Goal: Task Accomplishment & Management: Use online tool/utility

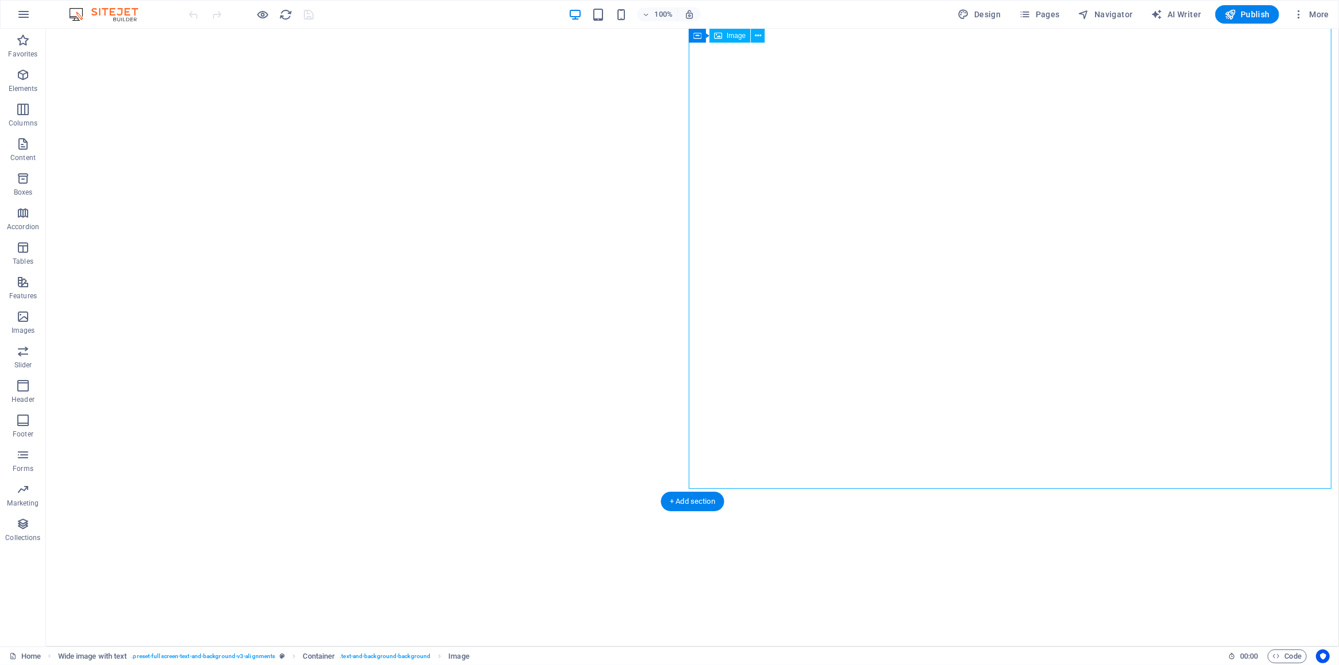
select select "px"
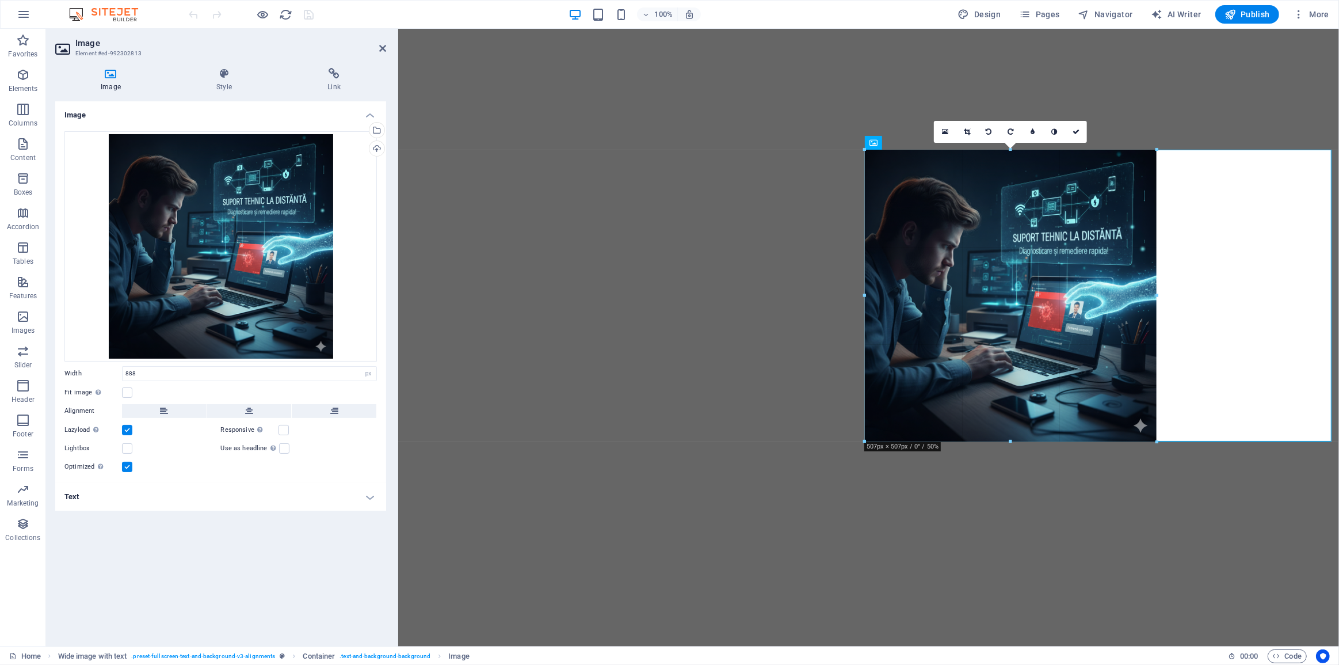
drag, startPoint x: 1331, startPoint y: 528, endPoint x: 859, endPoint y: 349, distance: 504.6
type input "500"
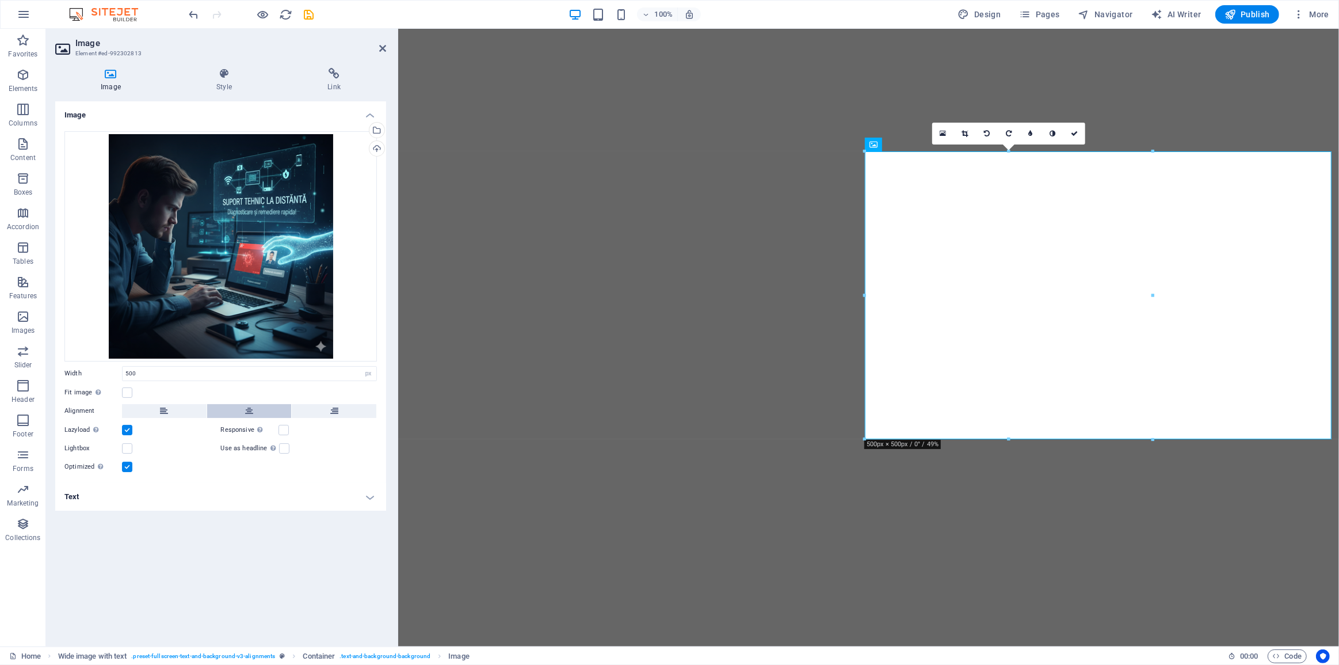
click at [249, 409] on icon at bounding box center [249, 411] width 8 height 14
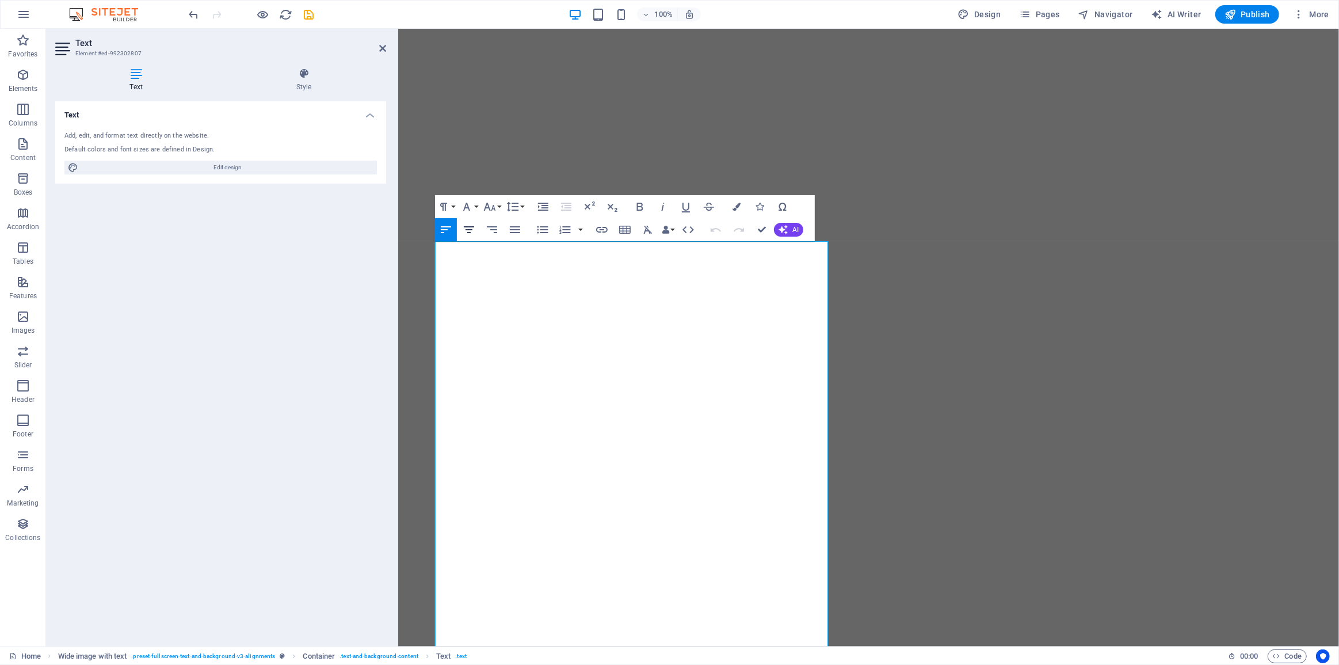
click at [472, 232] on icon "button" at bounding box center [469, 230] width 14 height 14
click at [452, 235] on icon "button" at bounding box center [446, 230] width 14 height 14
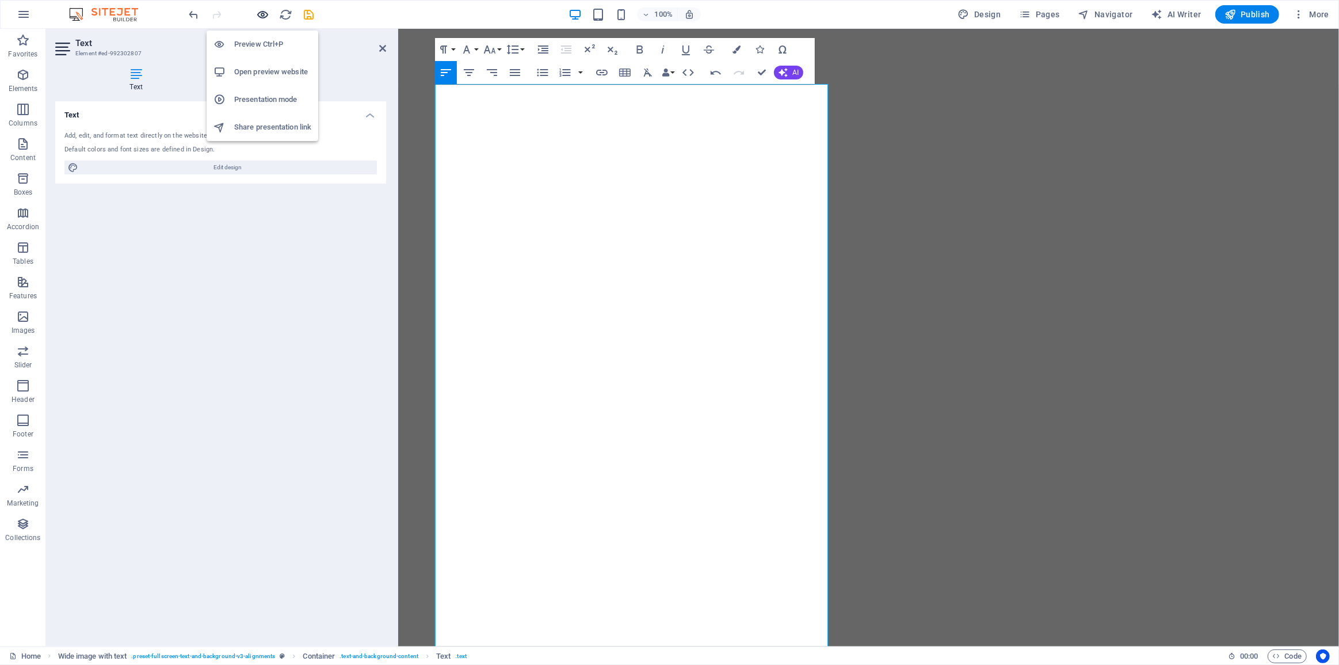
drag, startPoint x: 261, startPoint y: 12, endPoint x: 260, endPoint y: 18, distance: 6.4
click at [260, 12] on icon "button" at bounding box center [263, 14] width 13 height 13
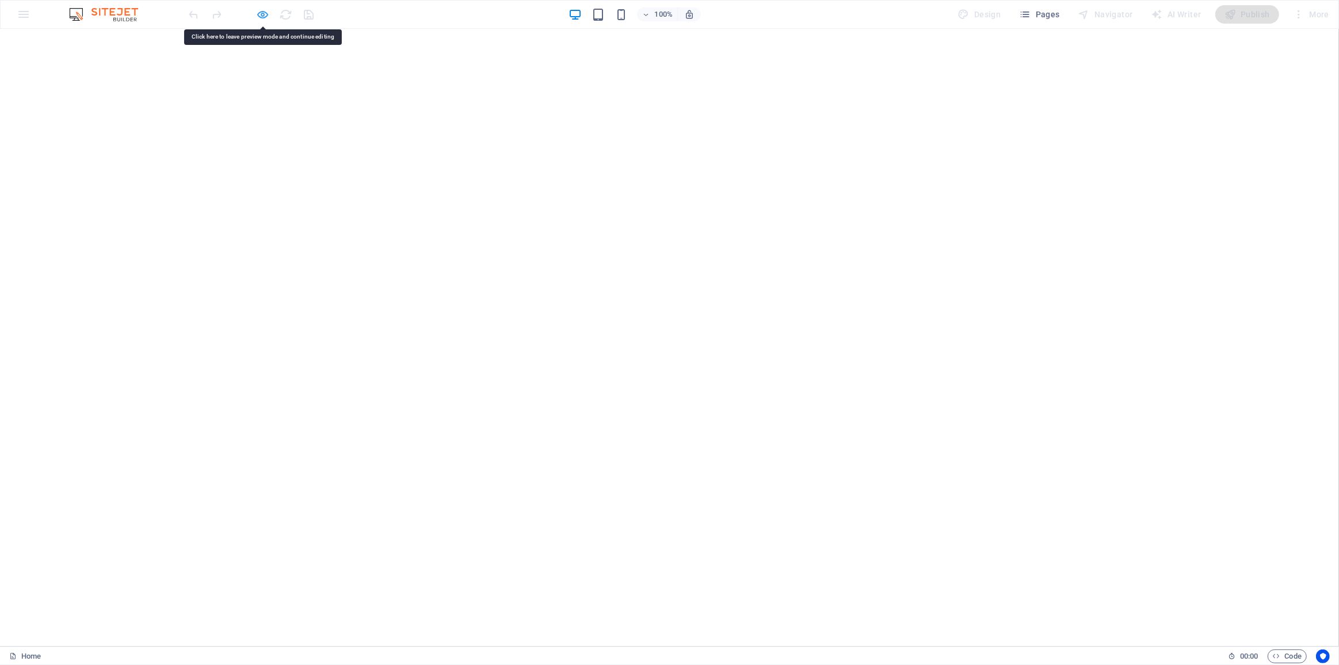
drag, startPoint x: 265, startPoint y: 7, endPoint x: 270, endPoint y: 20, distance: 13.7
click at [265, 8] on icon "button" at bounding box center [263, 14] width 13 height 13
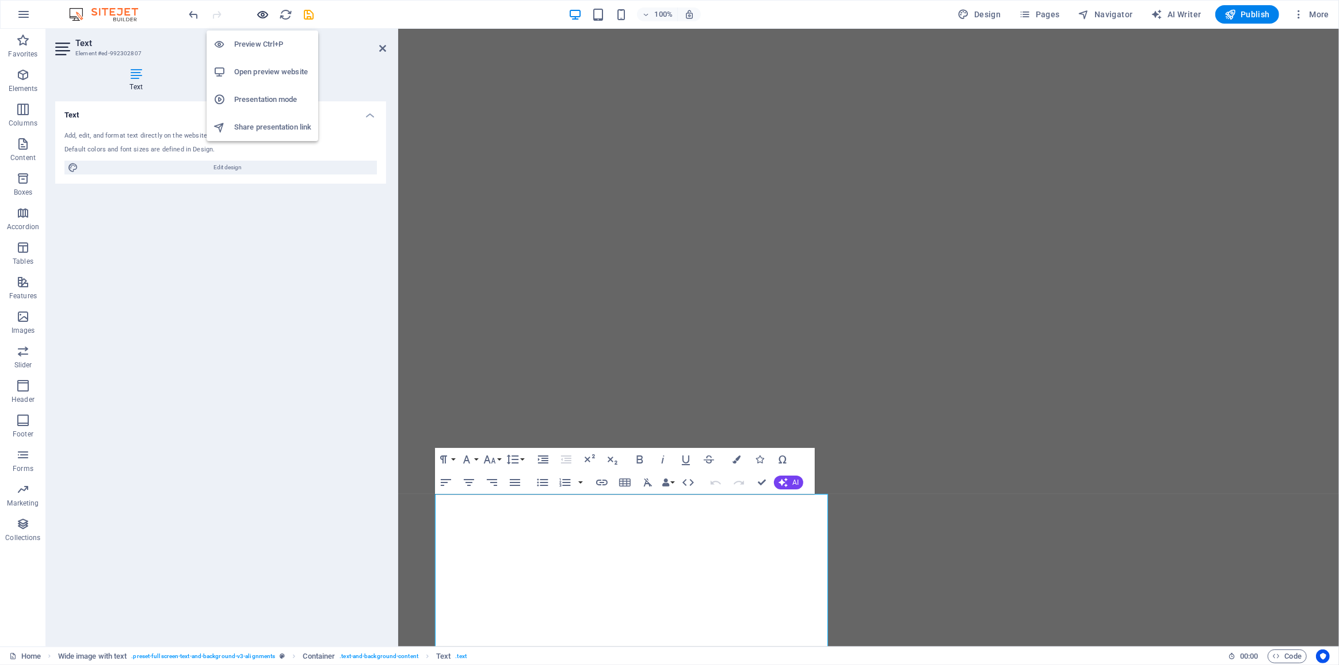
click at [260, 12] on icon "button" at bounding box center [263, 14] width 13 height 13
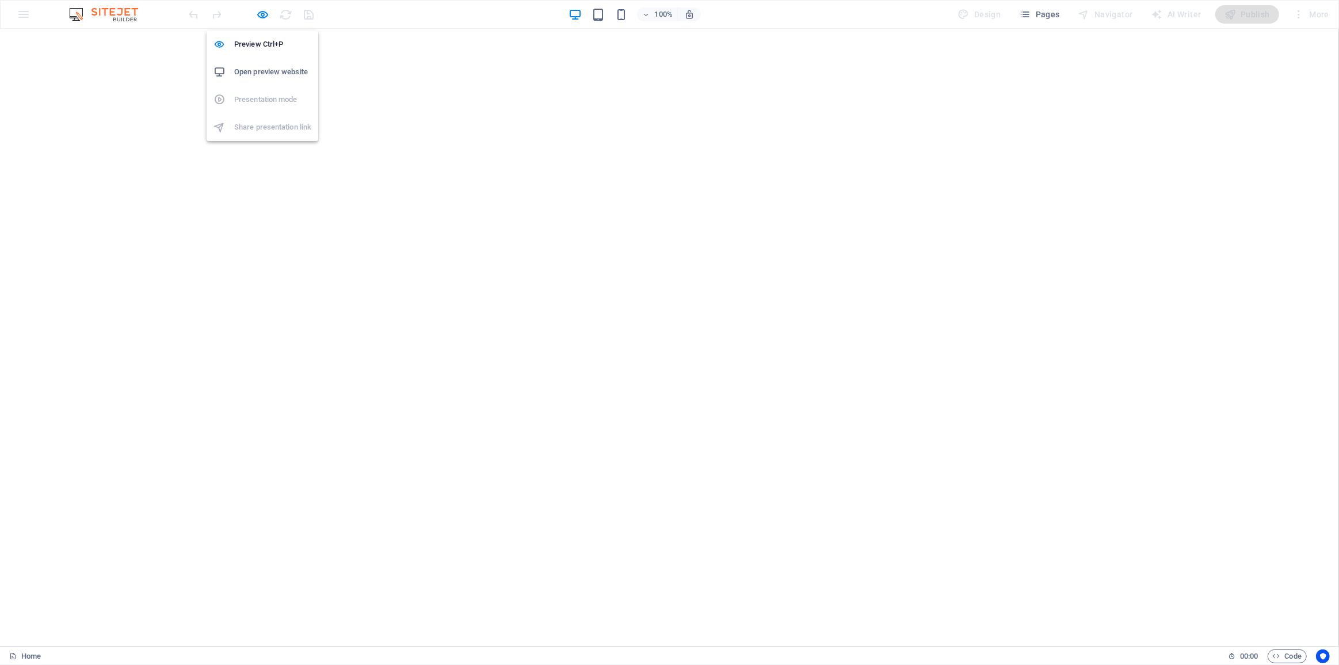
click at [257, 14] on icon "button" at bounding box center [263, 14] width 13 height 13
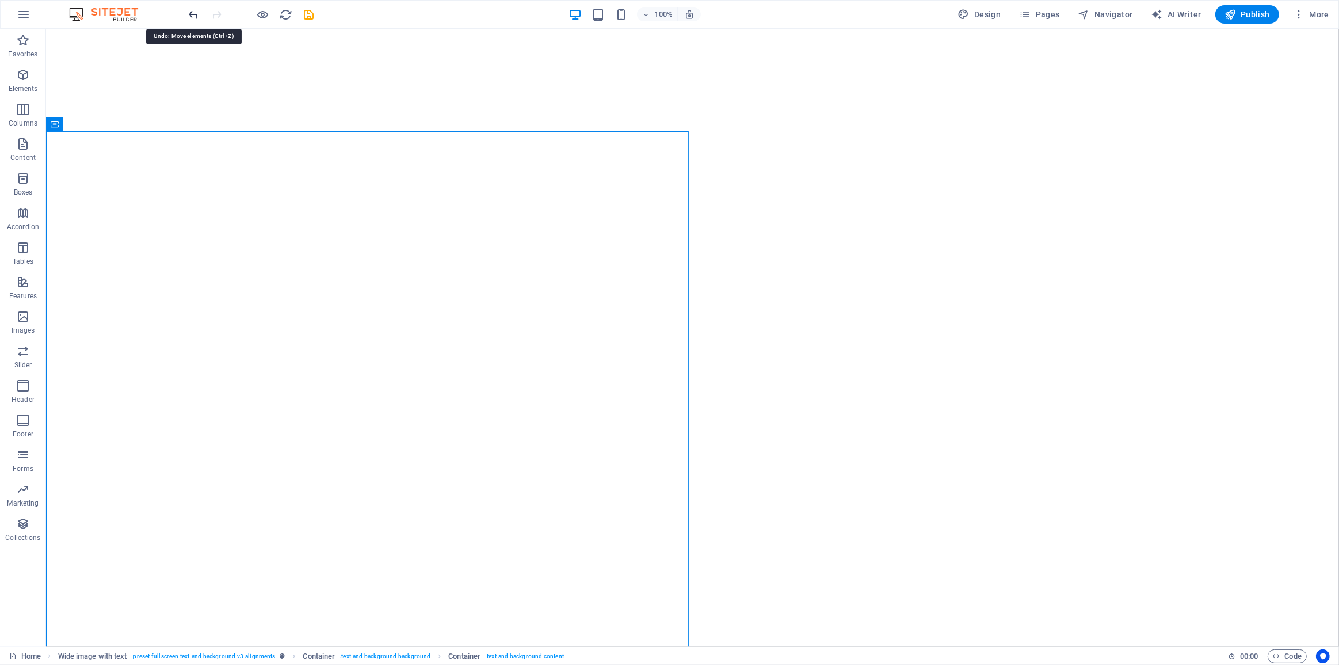
click at [189, 16] on icon "undo" at bounding box center [194, 14] width 13 height 13
click at [188, 16] on icon "undo" at bounding box center [194, 14] width 13 height 13
click at [193, 15] on icon "undo" at bounding box center [194, 14] width 13 height 13
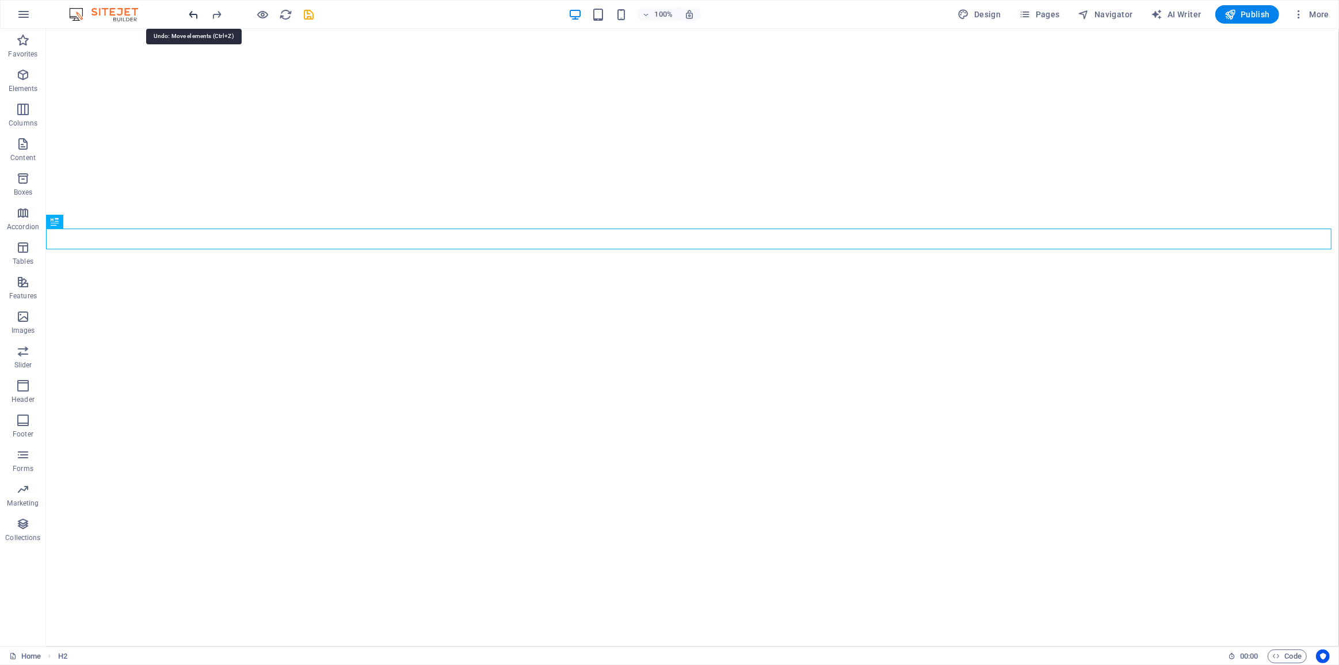
click at [194, 15] on icon "undo" at bounding box center [194, 14] width 13 height 13
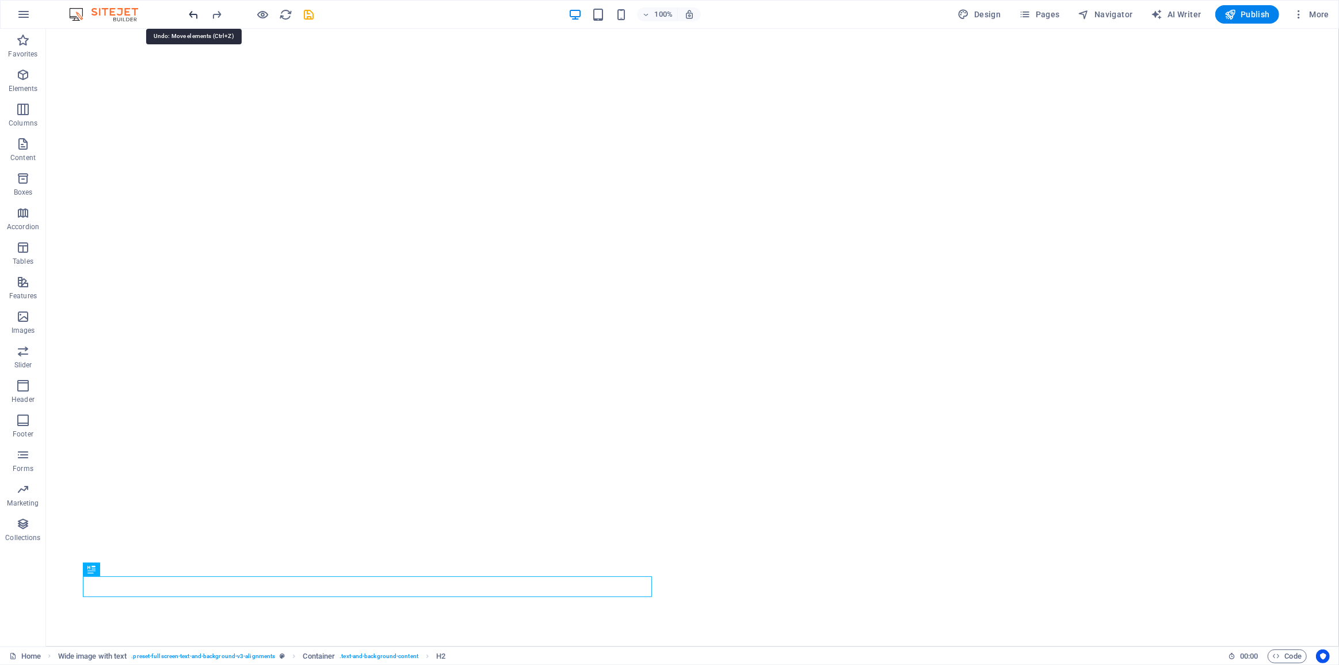
click at [195, 15] on icon "undo" at bounding box center [194, 14] width 13 height 13
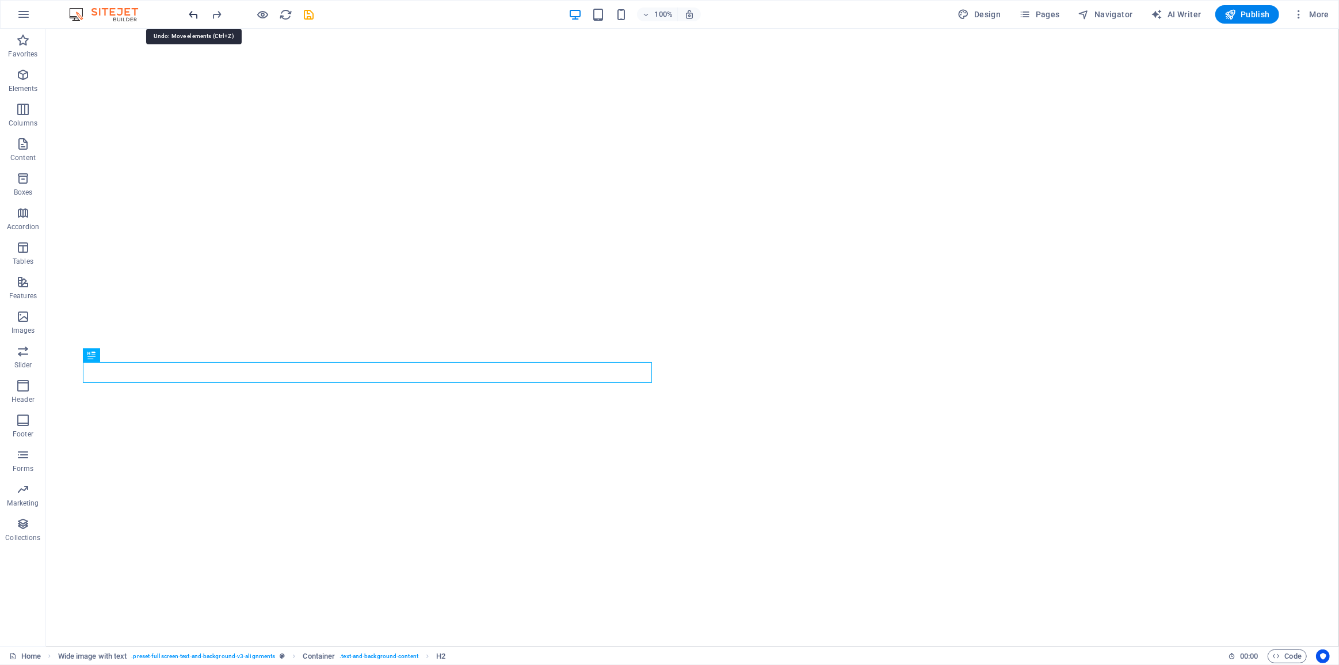
click at [195, 15] on icon "undo" at bounding box center [194, 14] width 13 height 13
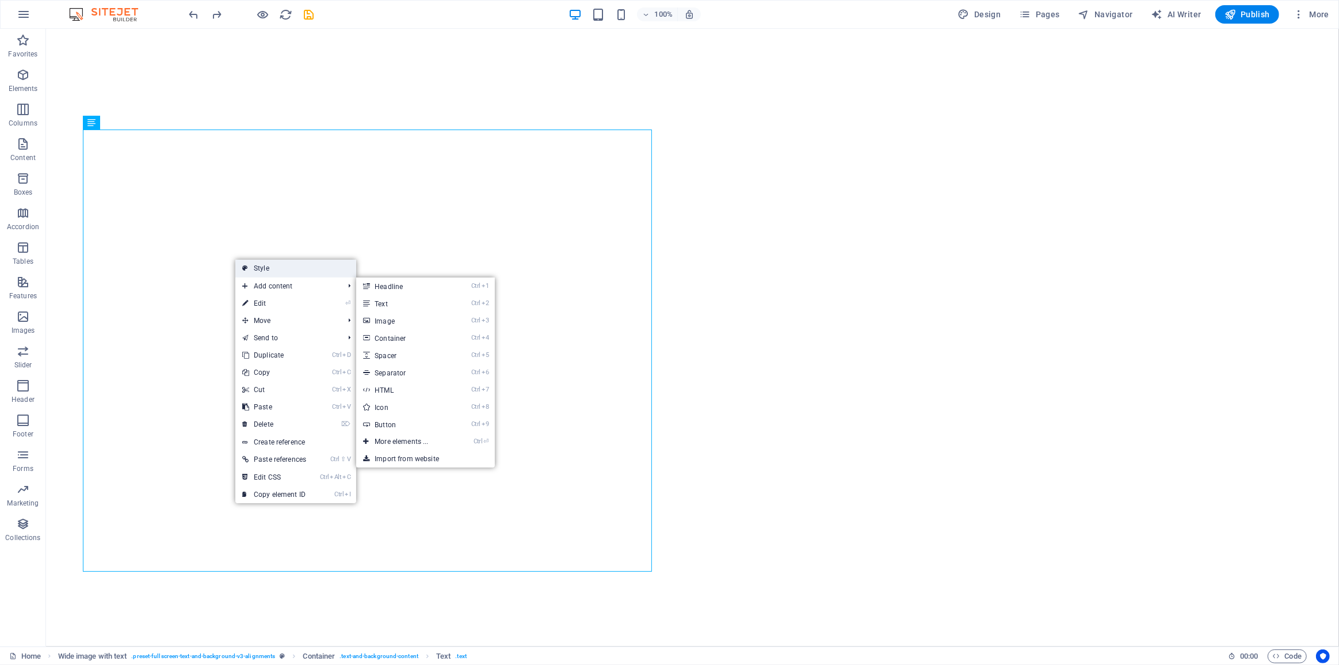
click at [299, 274] on link "Style" at bounding box center [295, 268] width 121 height 17
select select "%"
select select "rem"
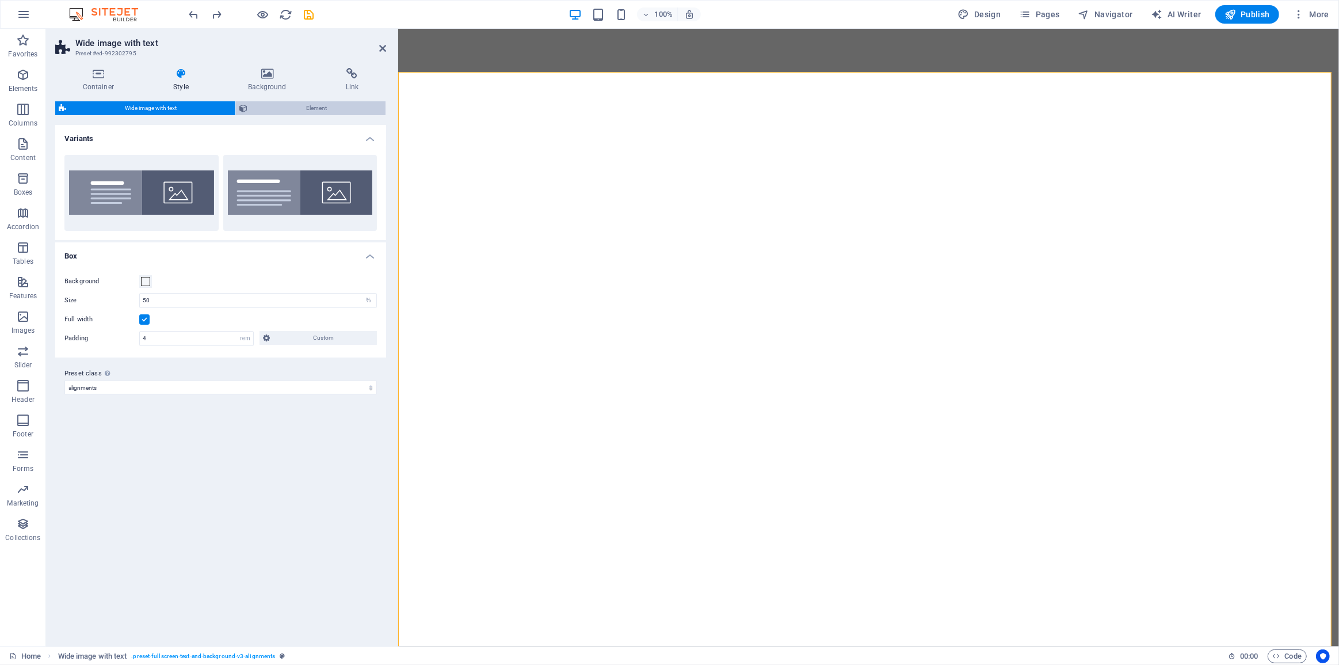
click at [293, 109] on span "Element" at bounding box center [316, 108] width 131 height 14
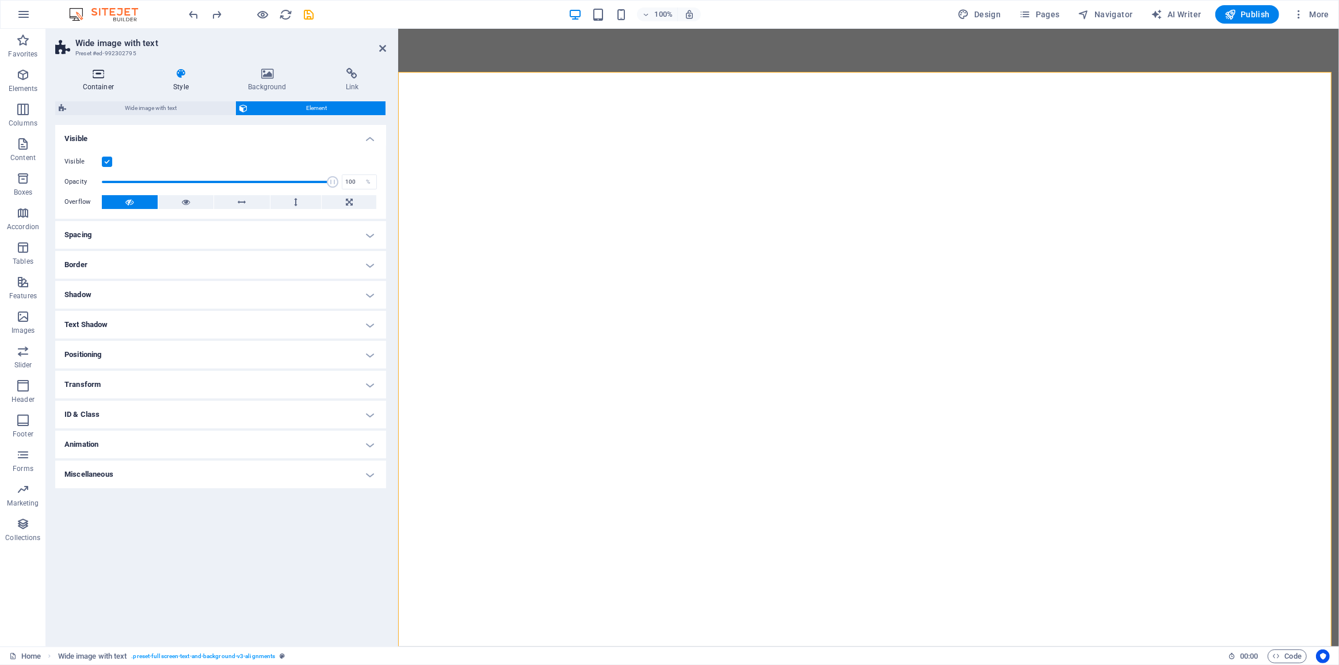
click at [105, 82] on h4 "Container" at bounding box center [100, 80] width 91 height 24
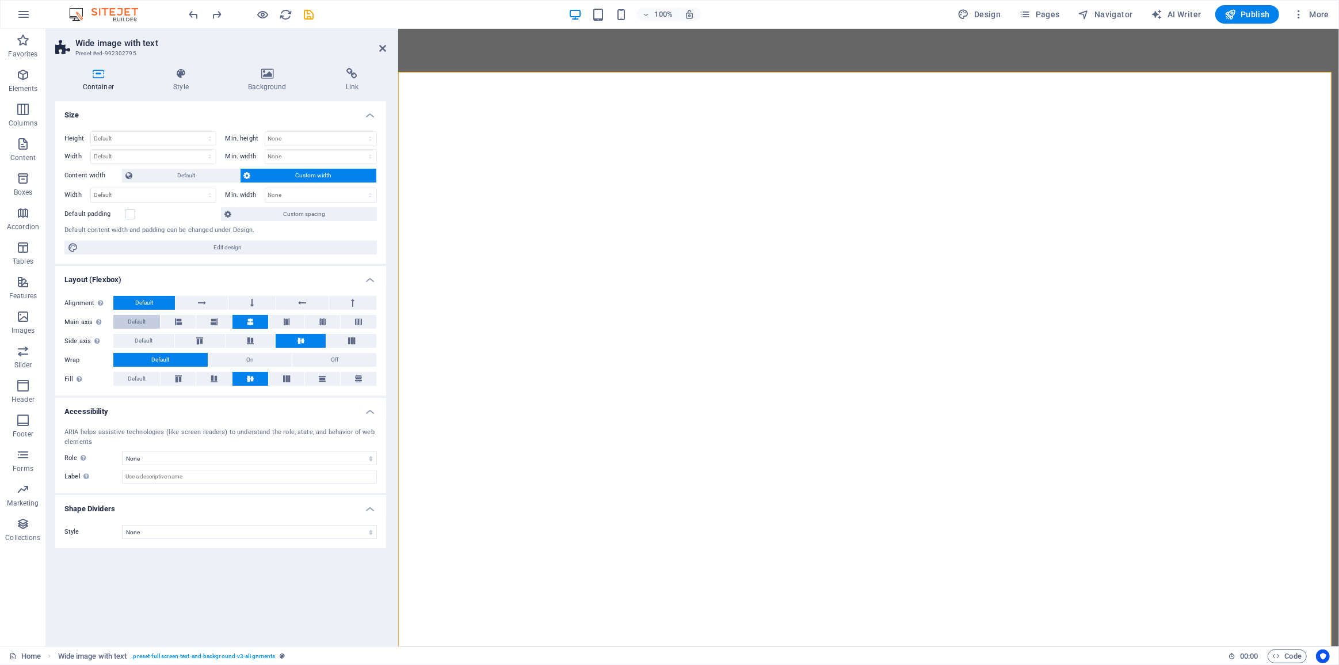
click at [147, 324] on button "Default" at bounding box center [136, 322] width 47 height 14
click at [146, 342] on span "Default" at bounding box center [144, 341] width 18 height 14
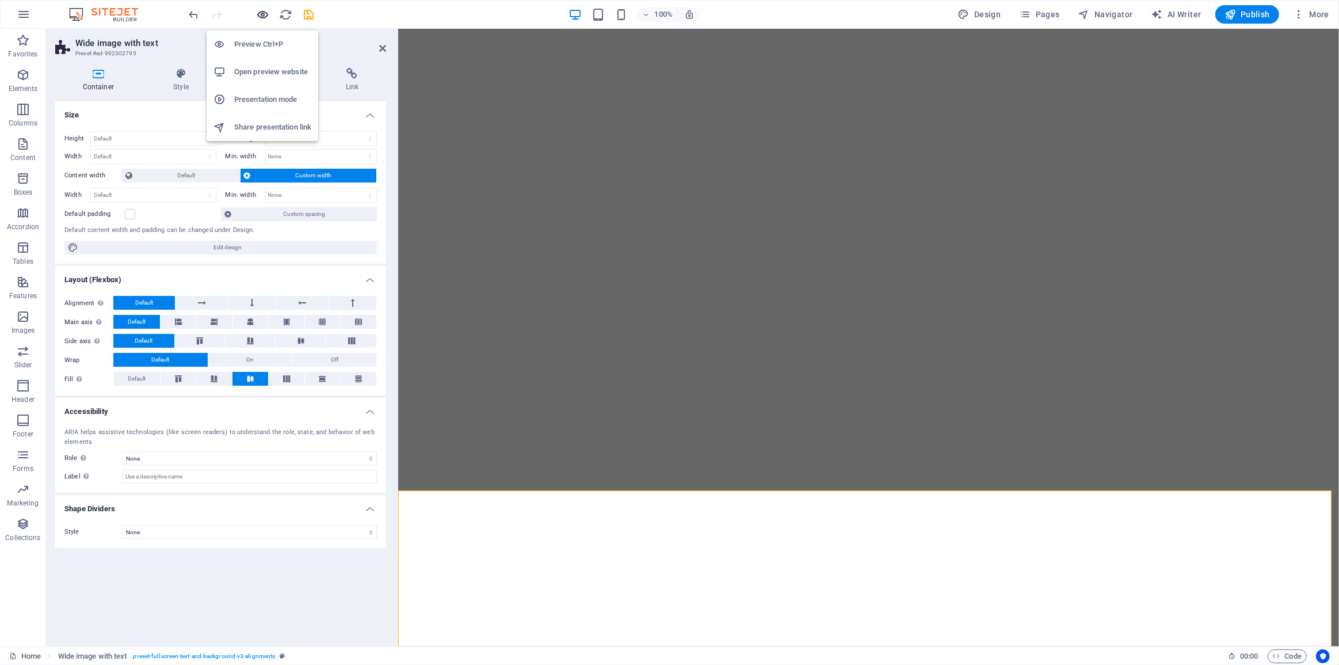
click at [266, 13] on icon "button" at bounding box center [263, 14] width 13 height 13
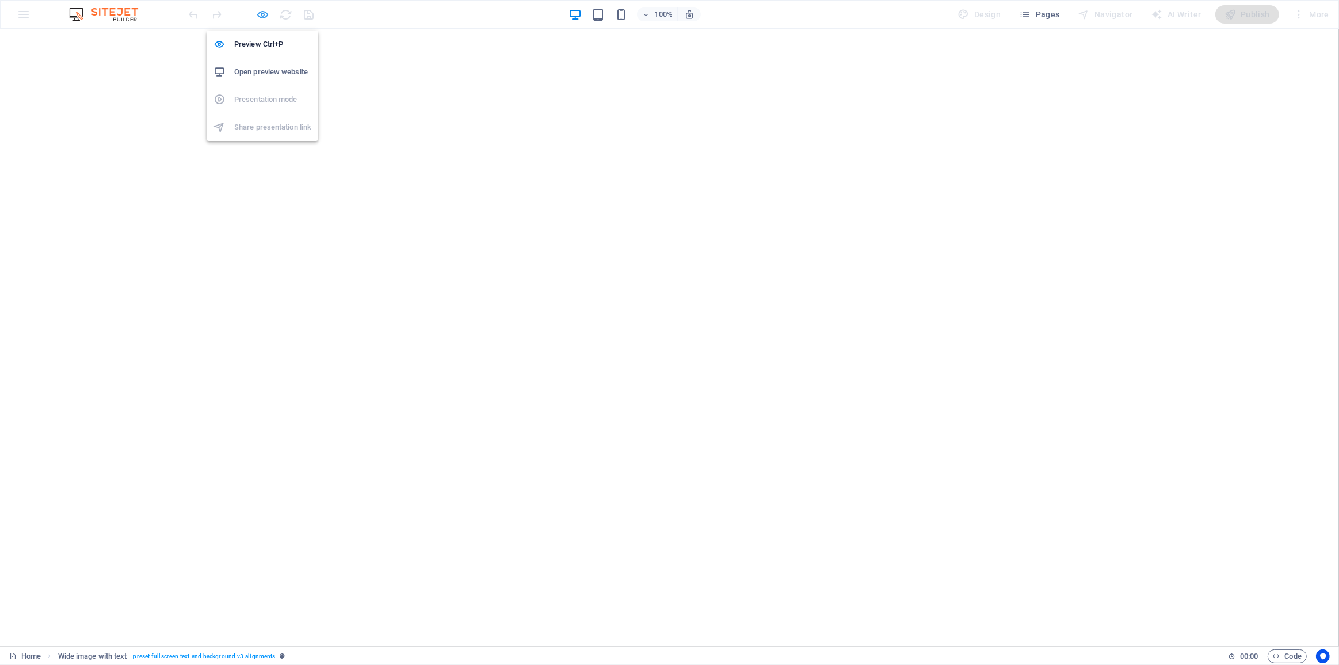
click at [257, 14] on icon "button" at bounding box center [263, 14] width 13 height 13
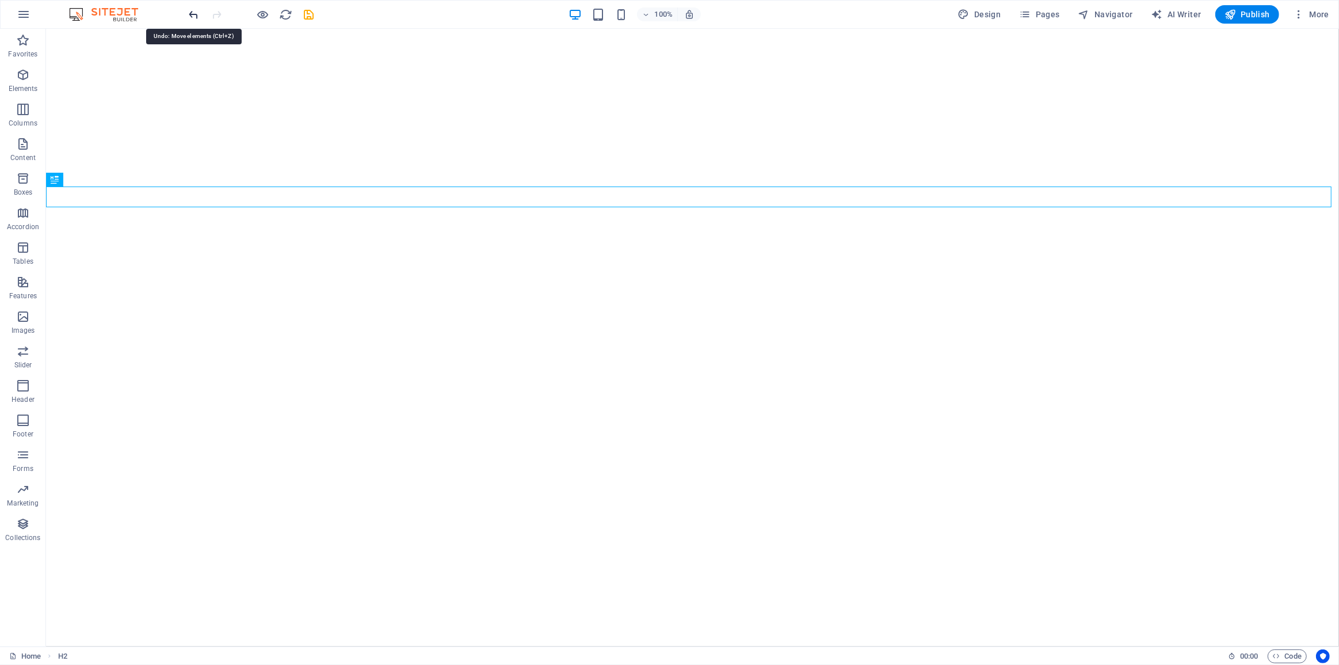
click at [199, 15] on icon "undo" at bounding box center [194, 14] width 13 height 13
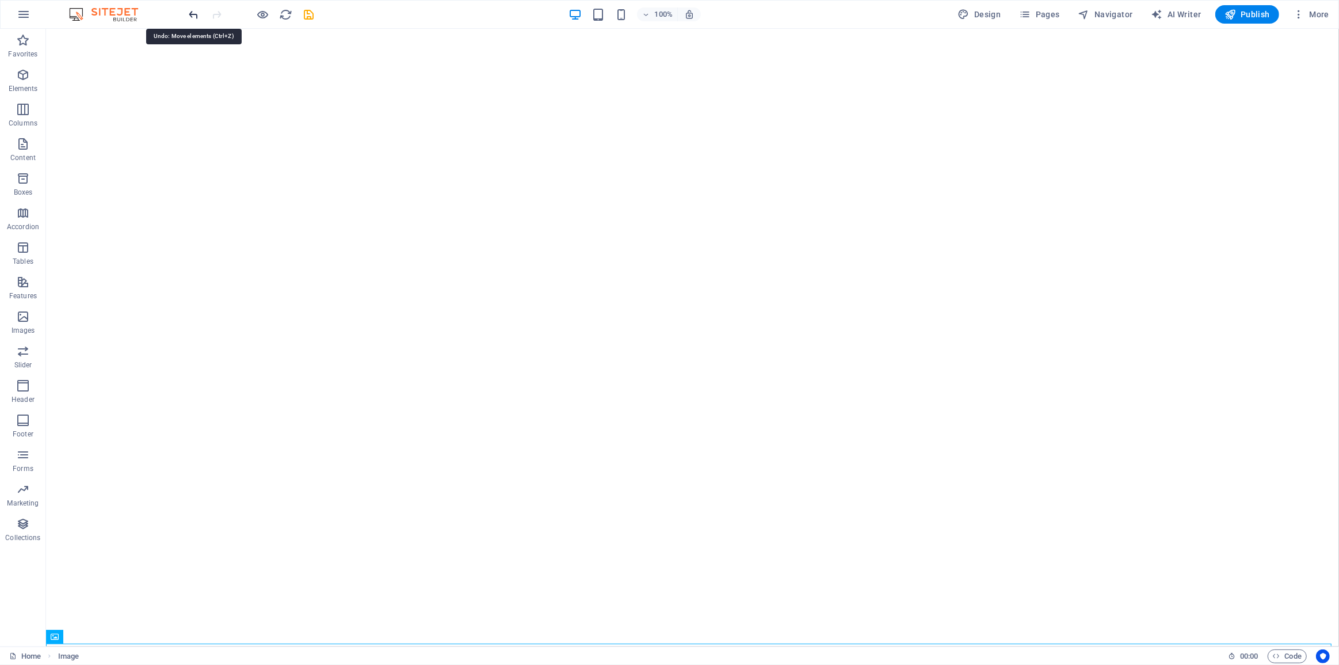
click at [193, 19] on icon "undo" at bounding box center [194, 14] width 13 height 13
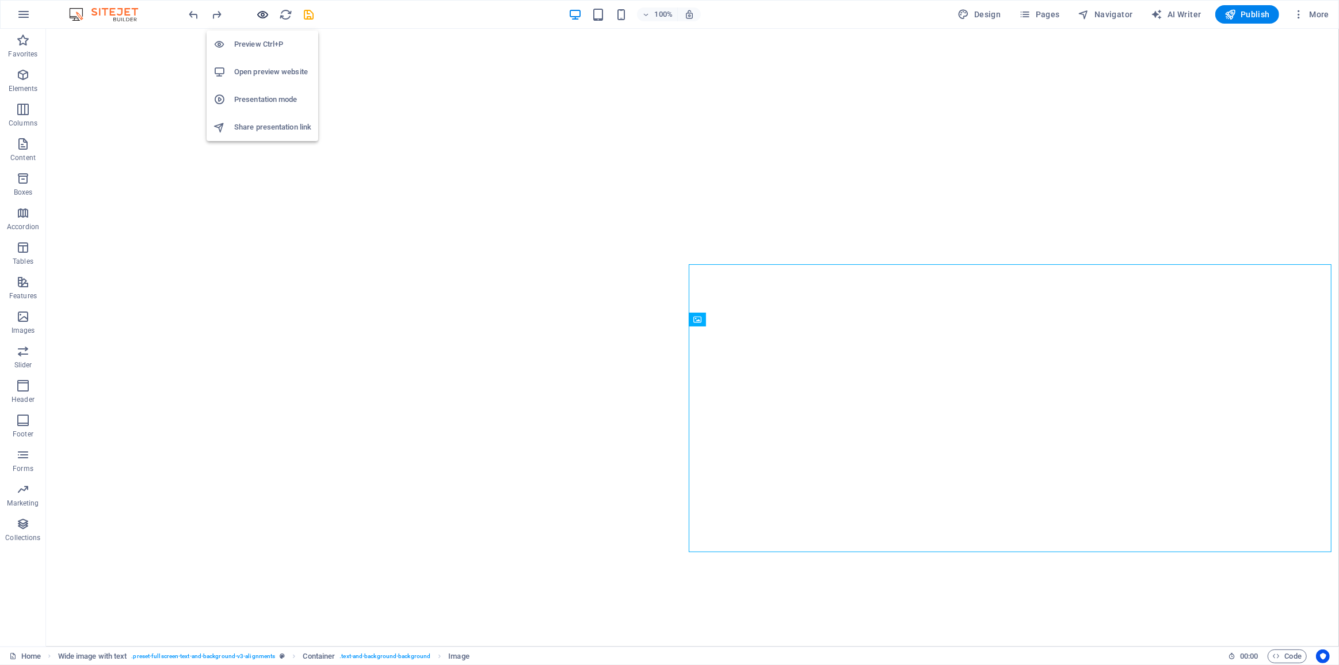
click at [264, 17] on icon "button" at bounding box center [263, 14] width 13 height 13
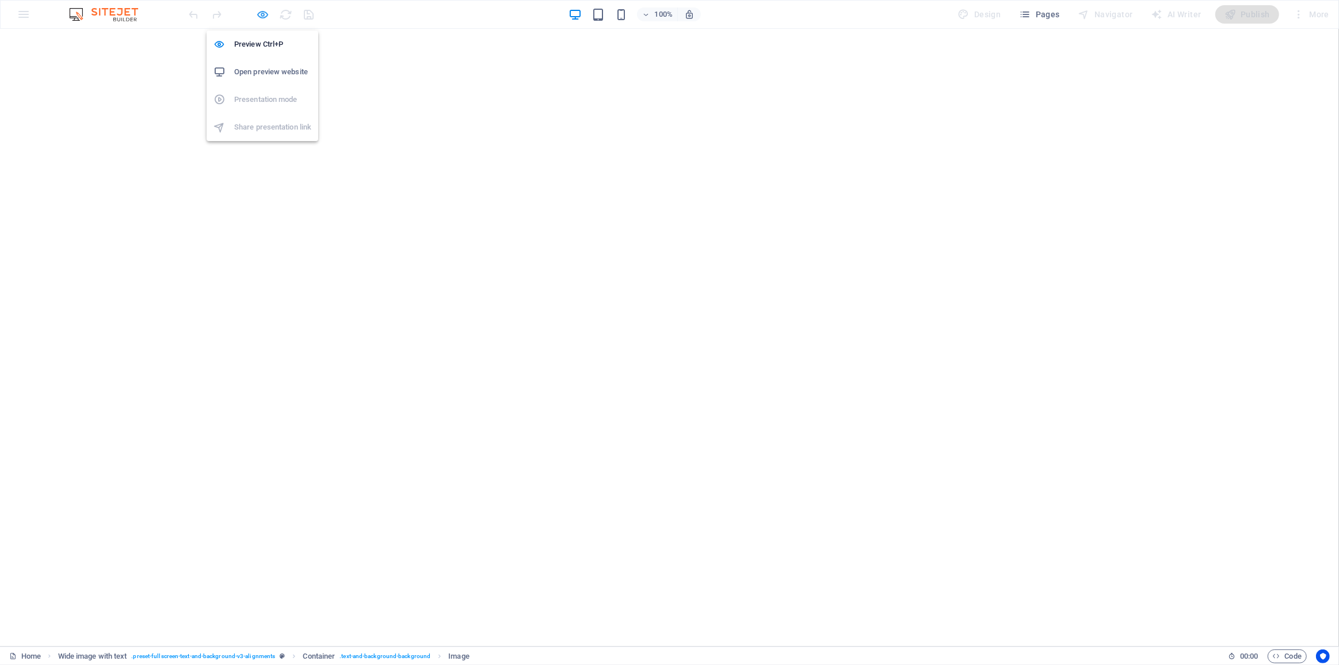
click at [257, 8] on icon "button" at bounding box center [263, 14] width 13 height 13
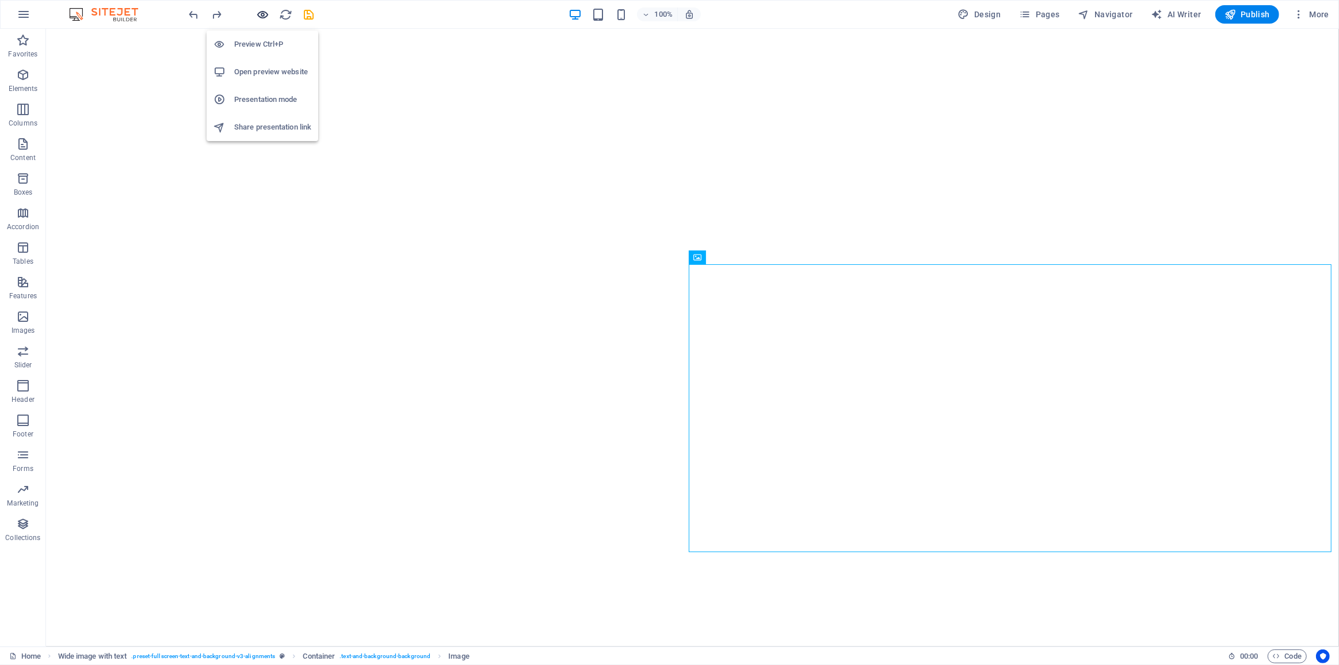
click at [258, 13] on icon "button" at bounding box center [263, 14] width 13 height 13
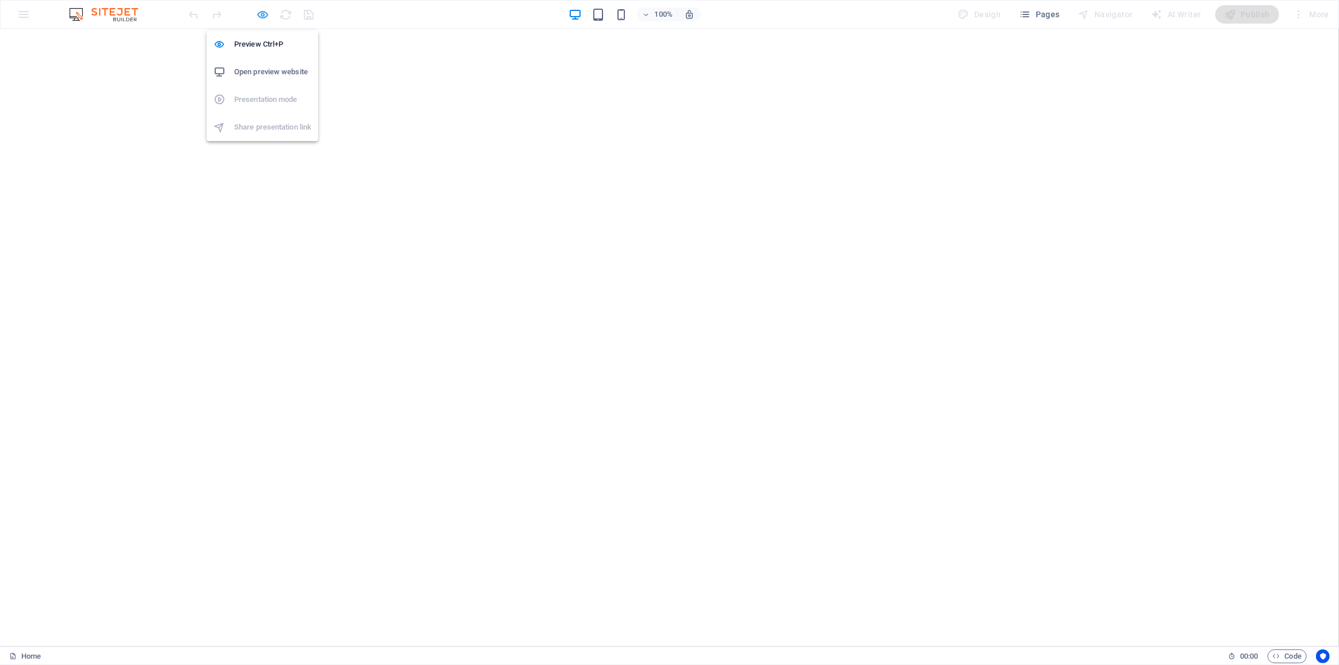
click at [263, 15] on icon "button" at bounding box center [263, 14] width 13 height 13
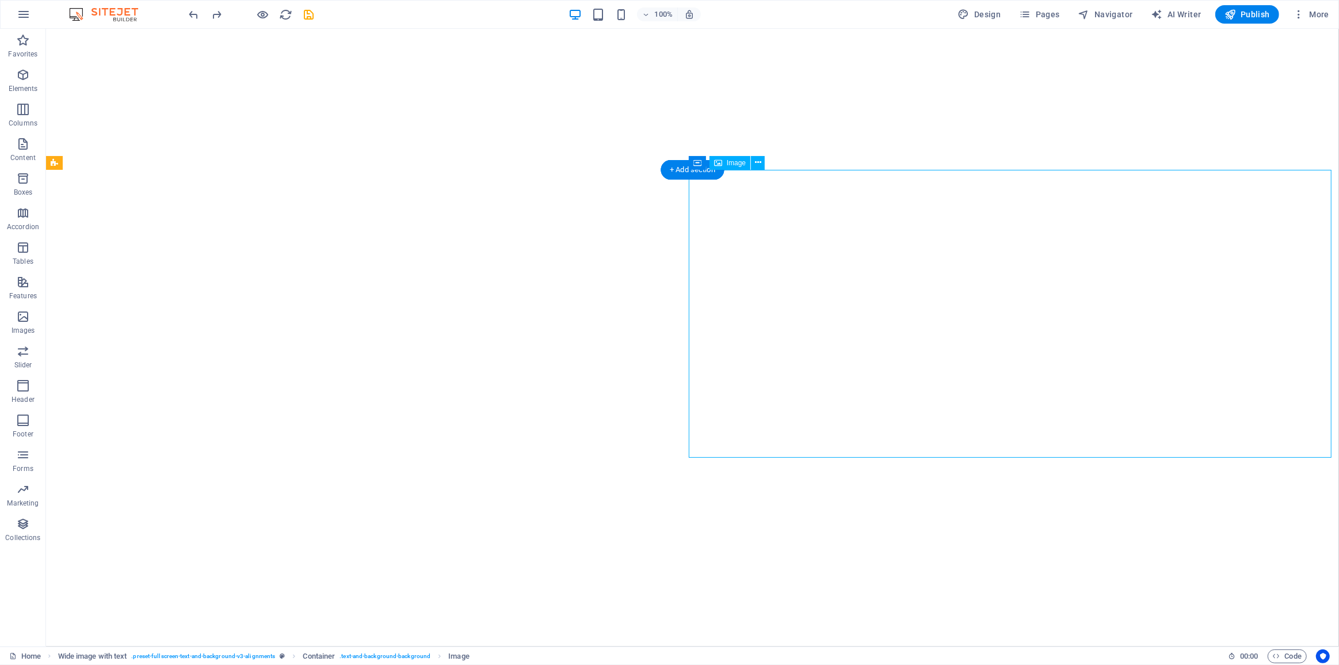
select select "px"
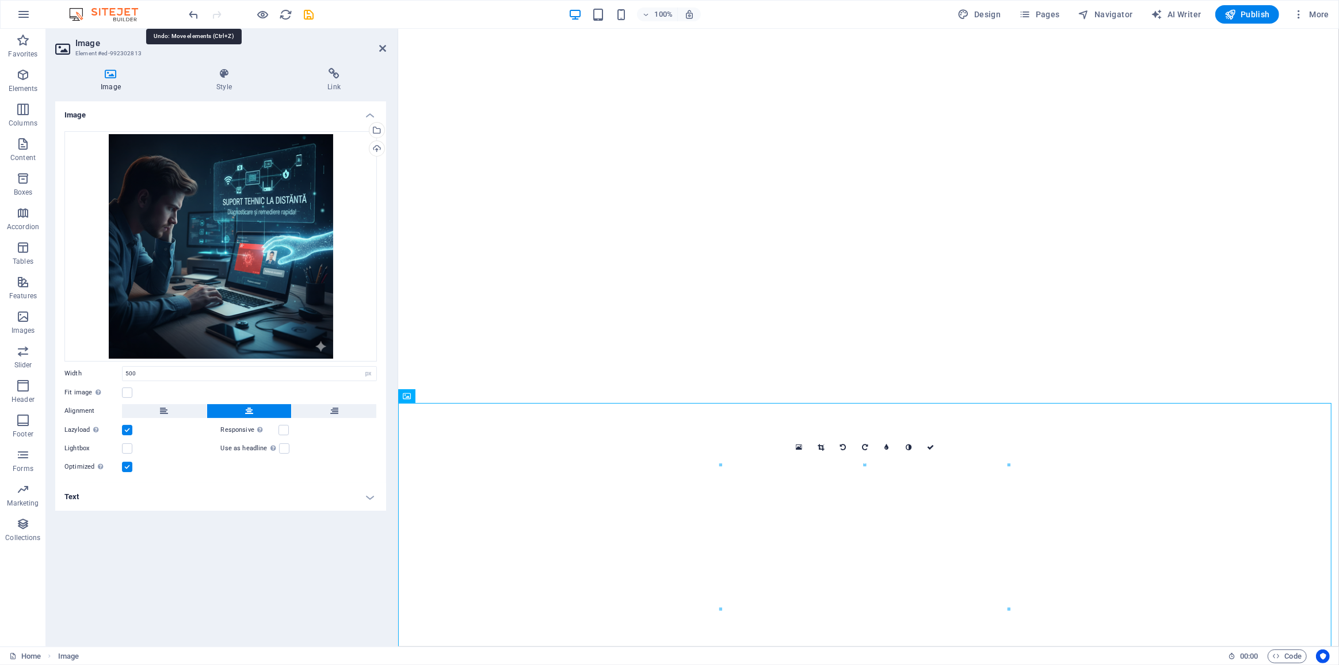
click at [186, 18] on div "100% Design Pages Navigator AI Writer Publish More" at bounding box center [670, 15] width 1338 height 28
click at [188, 16] on icon "undo" at bounding box center [194, 14] width 13 height 13
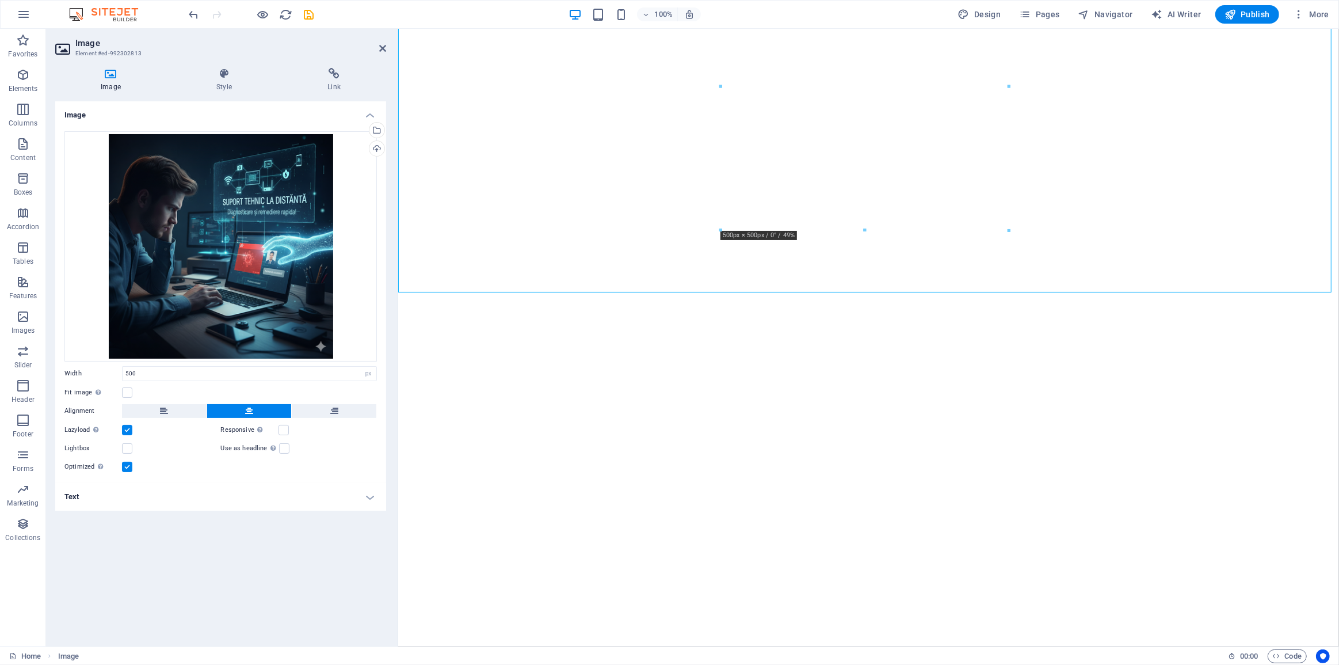
click at [185, 12] on div "100% Design Pages Navigator AI Writer Publish More" at bounding box center [670, 15] width 1338 height 28
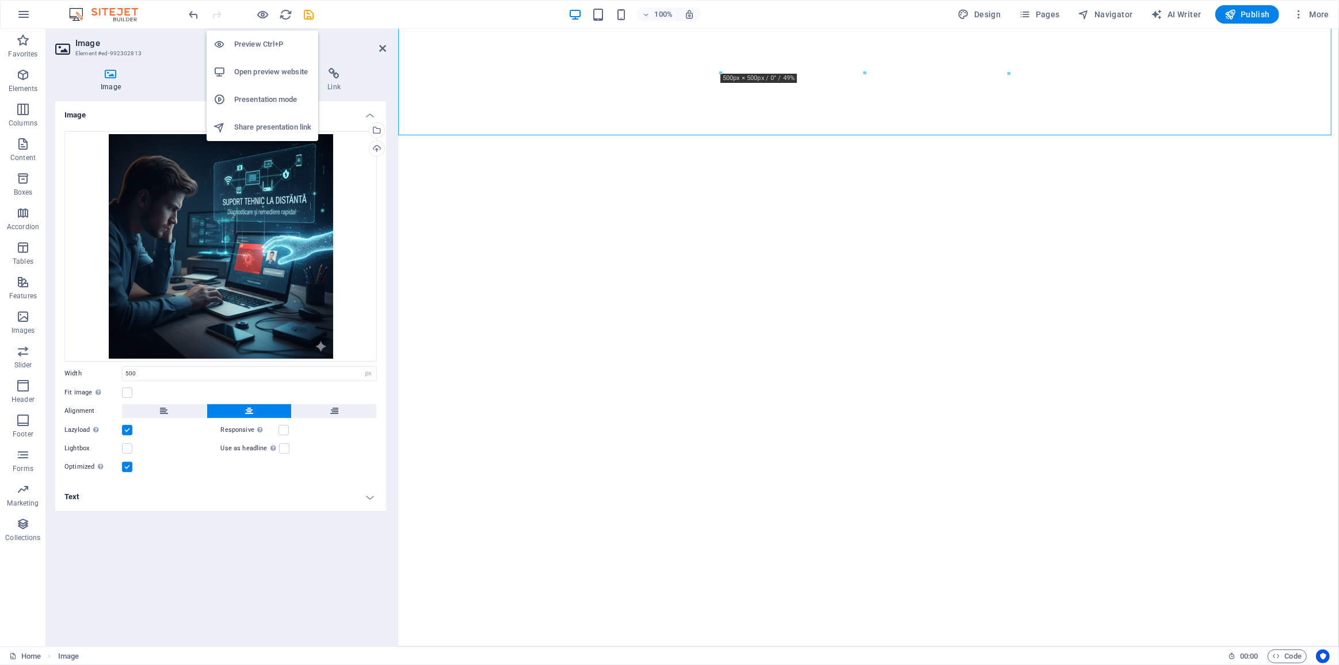
drag, startPoint x: 261, startPoint y: 12, endPoint x: 308, endPoint y: 117, distance: 115.2
click at [261, 12] on icon "button" at bounding box center [263, 14] width 13 height 13
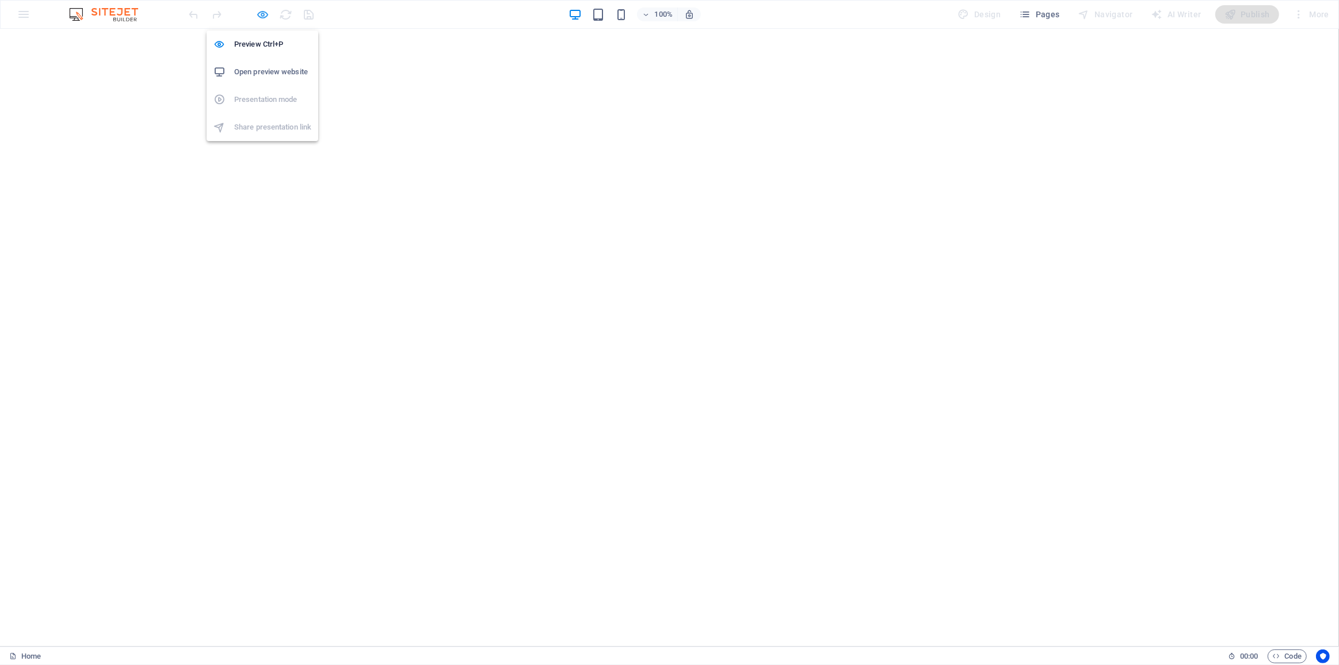
click at [263, 10] on icon "button" at bounding box center [263, 14] width 13 height 13
select select "px"
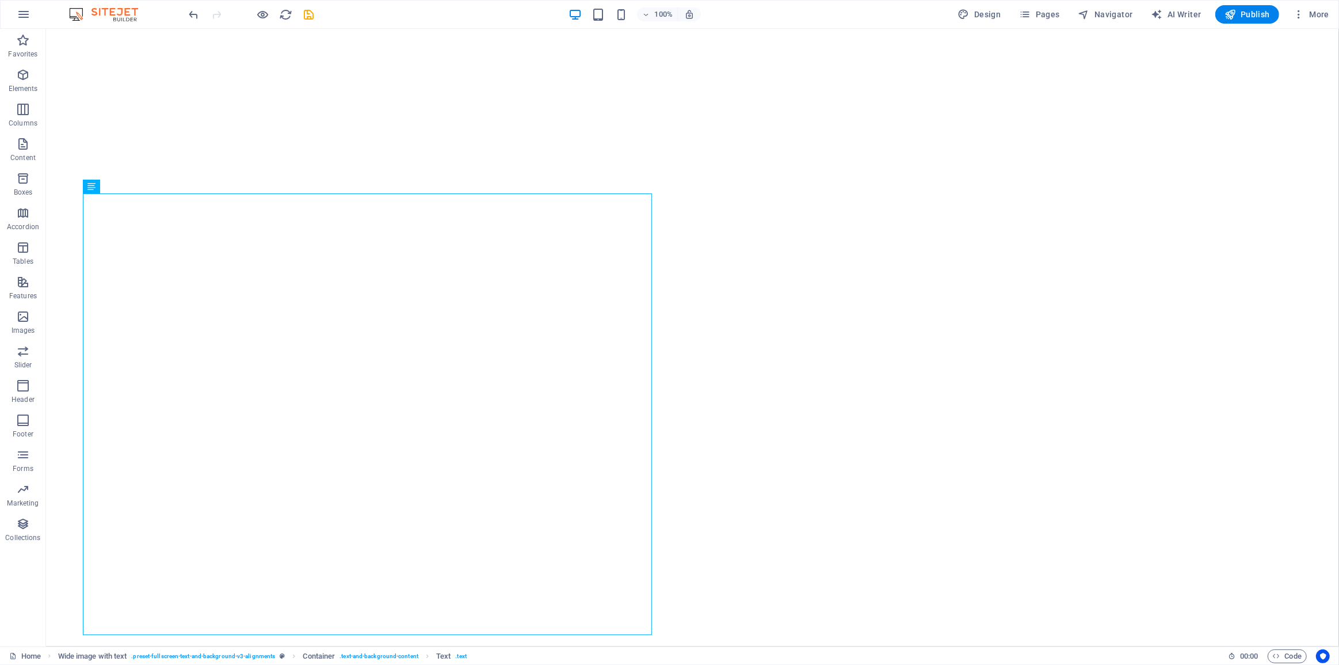
click at [186, 18] on div "100% Design Pages Navigator AI Writer Publish More" at bounding box center [670, 15] width 1338 height 28
click at [190, 12] on icon "undo" at bounding box center [194, 14] width 13 height 13
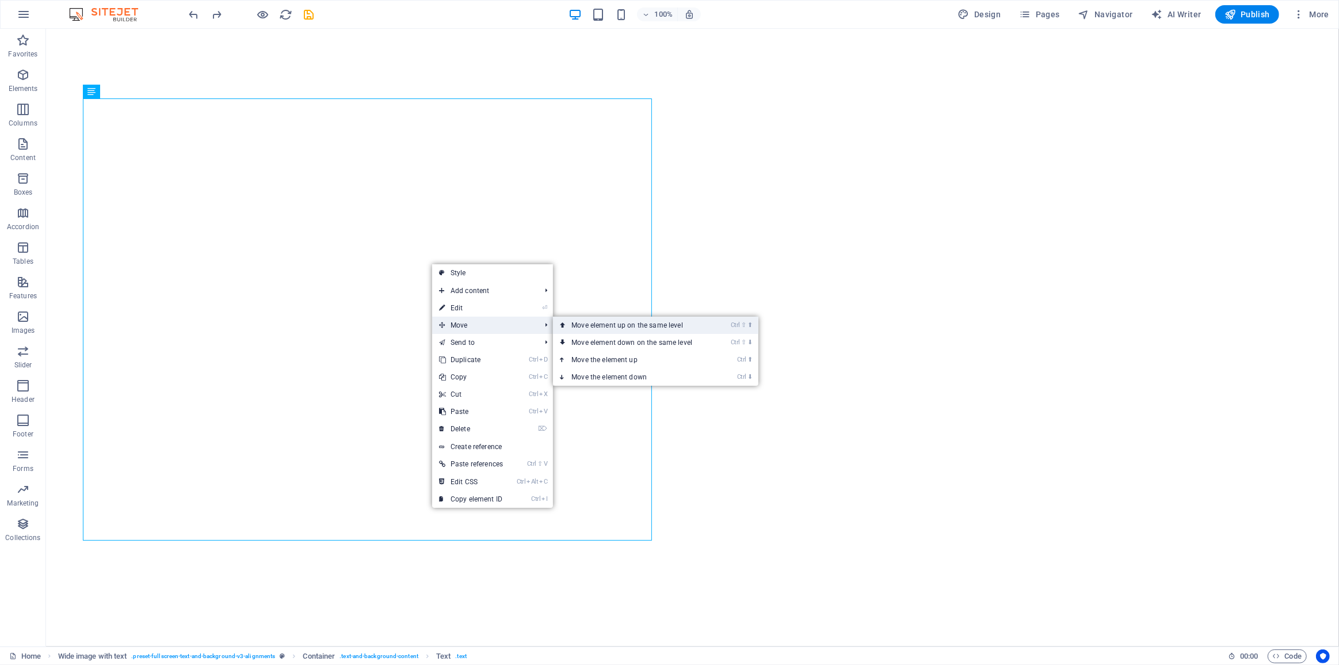
click at [656, 329] on link "Ctrl ⇧ ⬆ Move element up on the same level" at bounding box center [634, 324] width 162 height 17
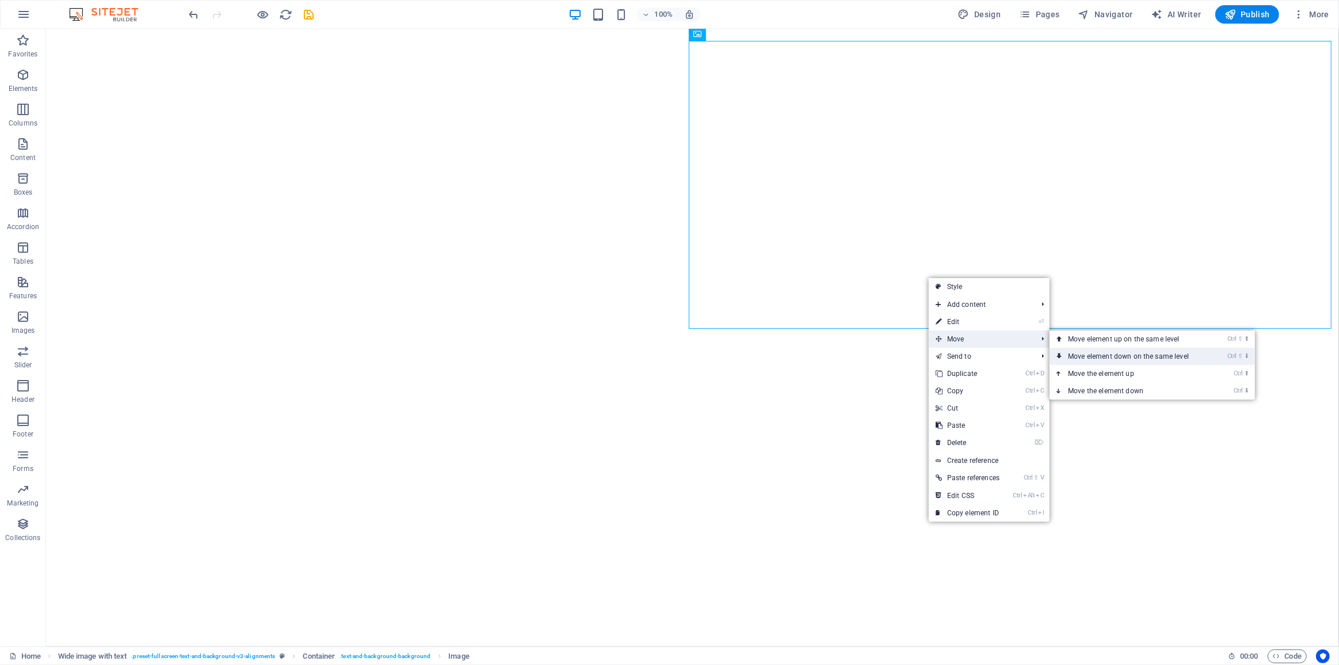
click at [1116, 352] on link "Ctrl ⇧ ⬇ Move element down on the same level" at bounding box center [1131, 356] width 162 height 17
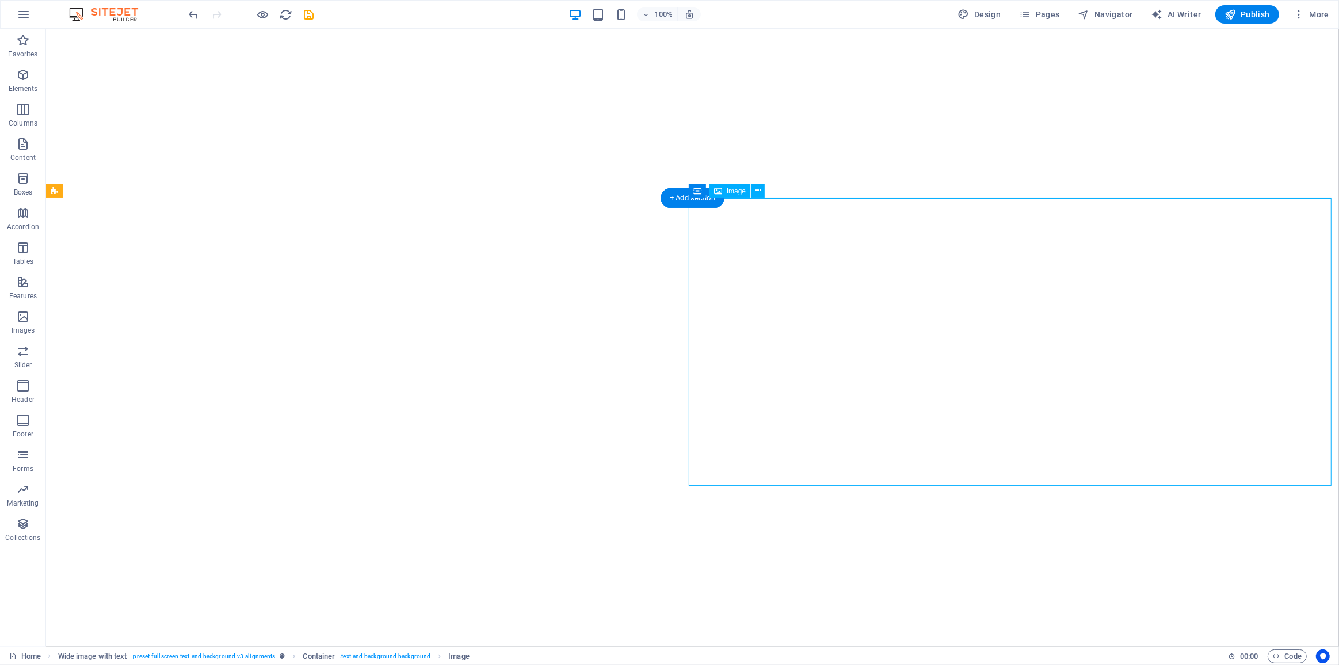
select select "px"
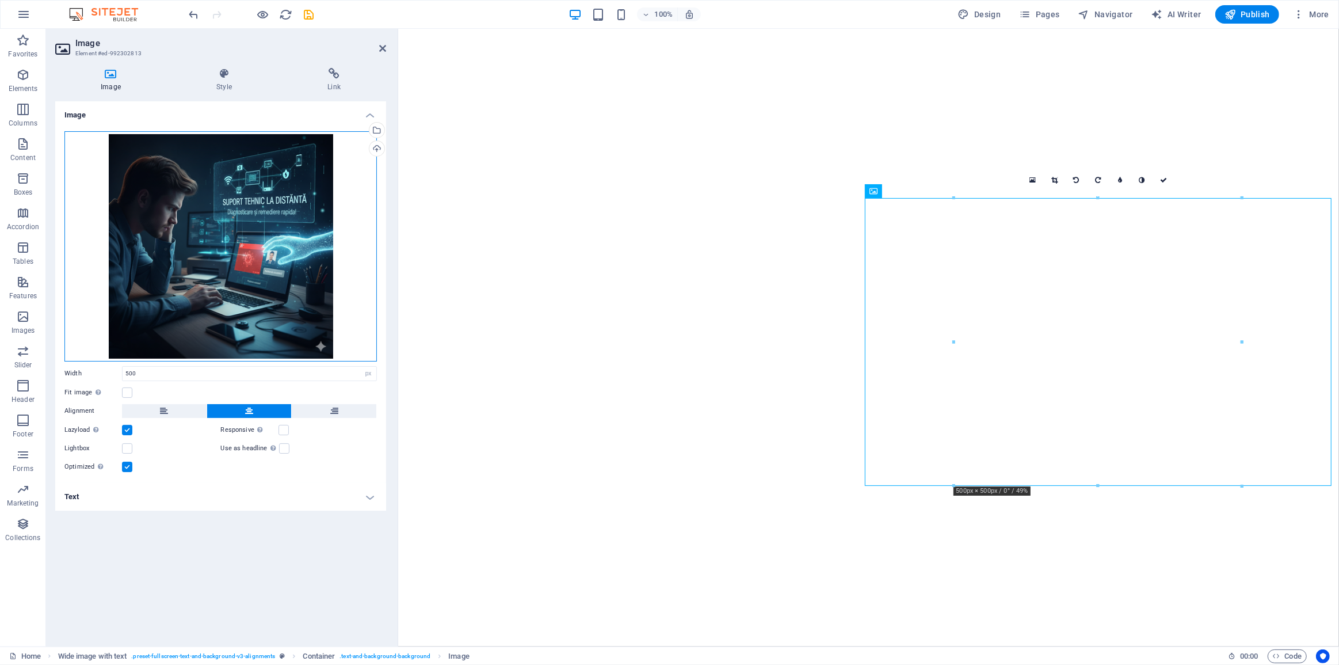
click at [83, 143] on div "Drag files here, click to choose files or select files from Files or our free s…" at bounding box center [220, 246] width 312 height 230
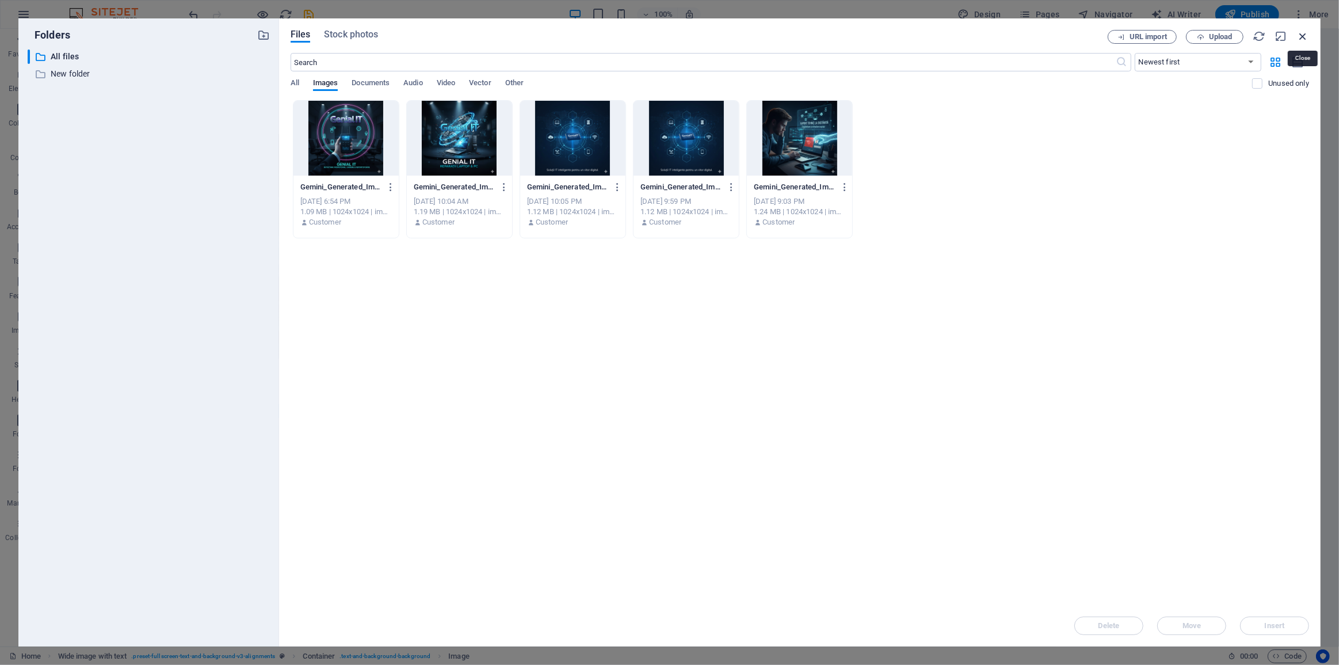
click at [1305, 36] on icon "button" at bounding box center [1302, 36] width 13 height 13
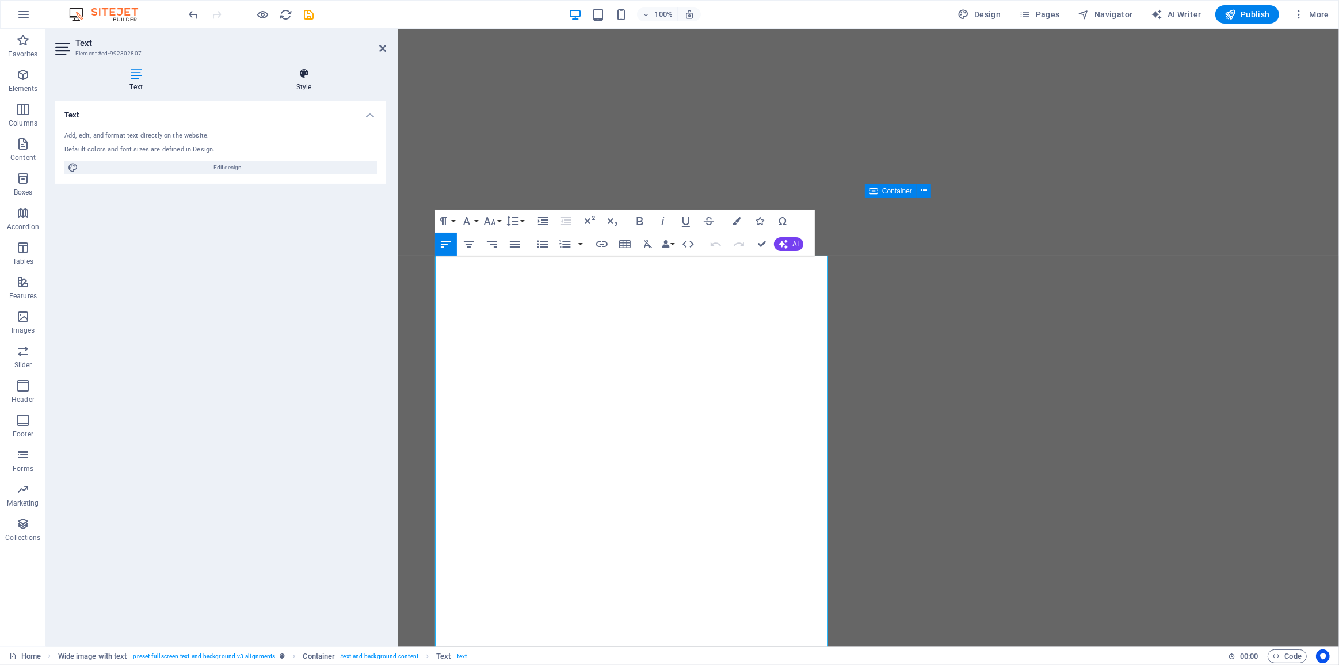
click at [313, 70] on icon at bounding box center [304, 74] width 165 height 12
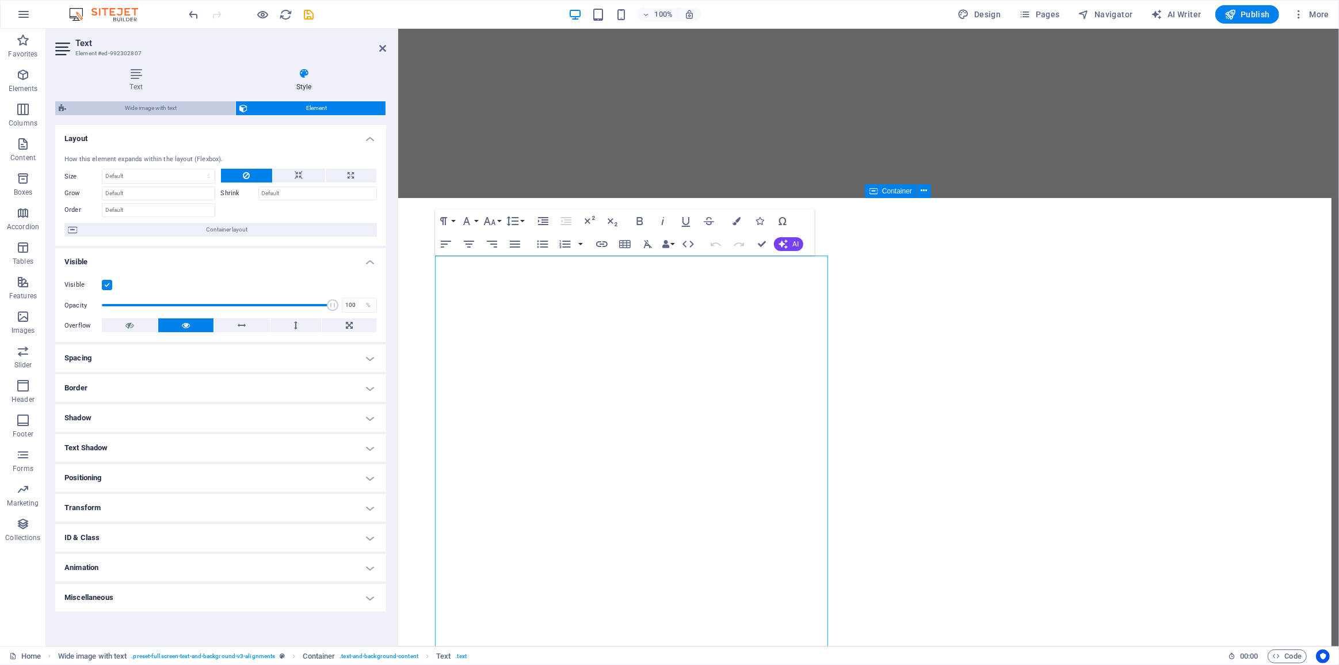
click at [185, 110] on span "Wide image with text" at bounding box center [151, 108] width 162 height 14
select select "%"
select select "rem"
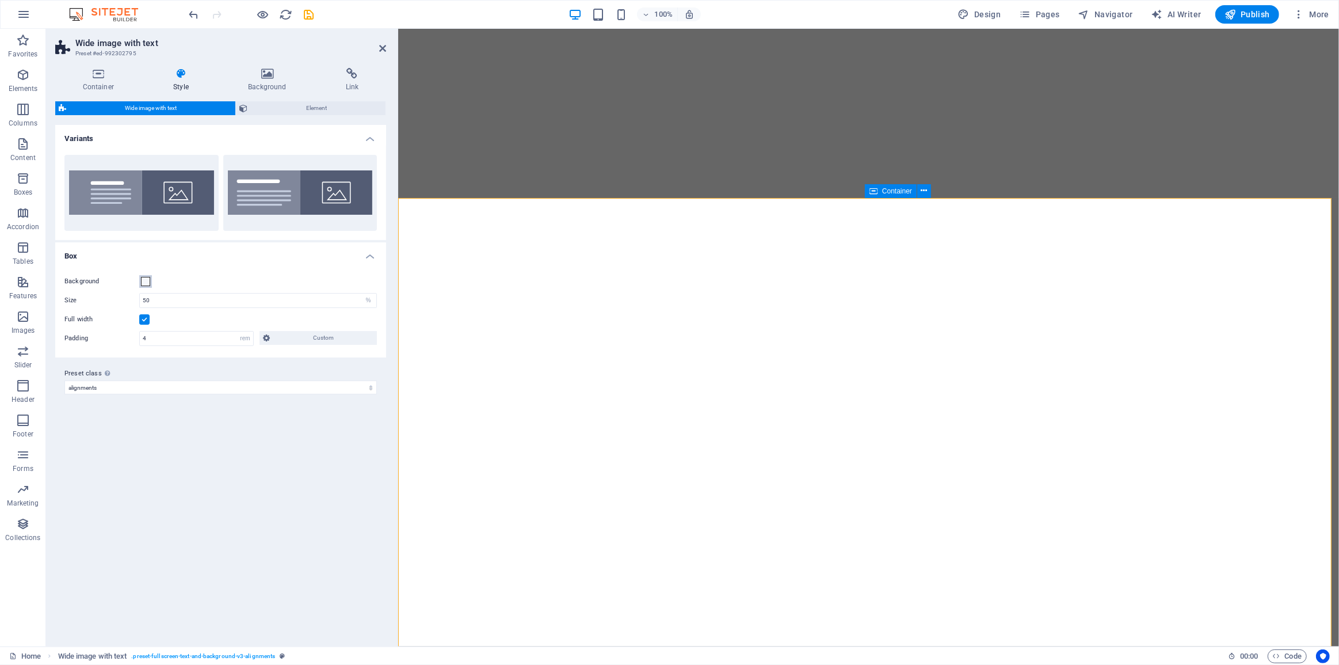
click at [143, 283] on span at bounding box center [145, 281] width 9 height 9
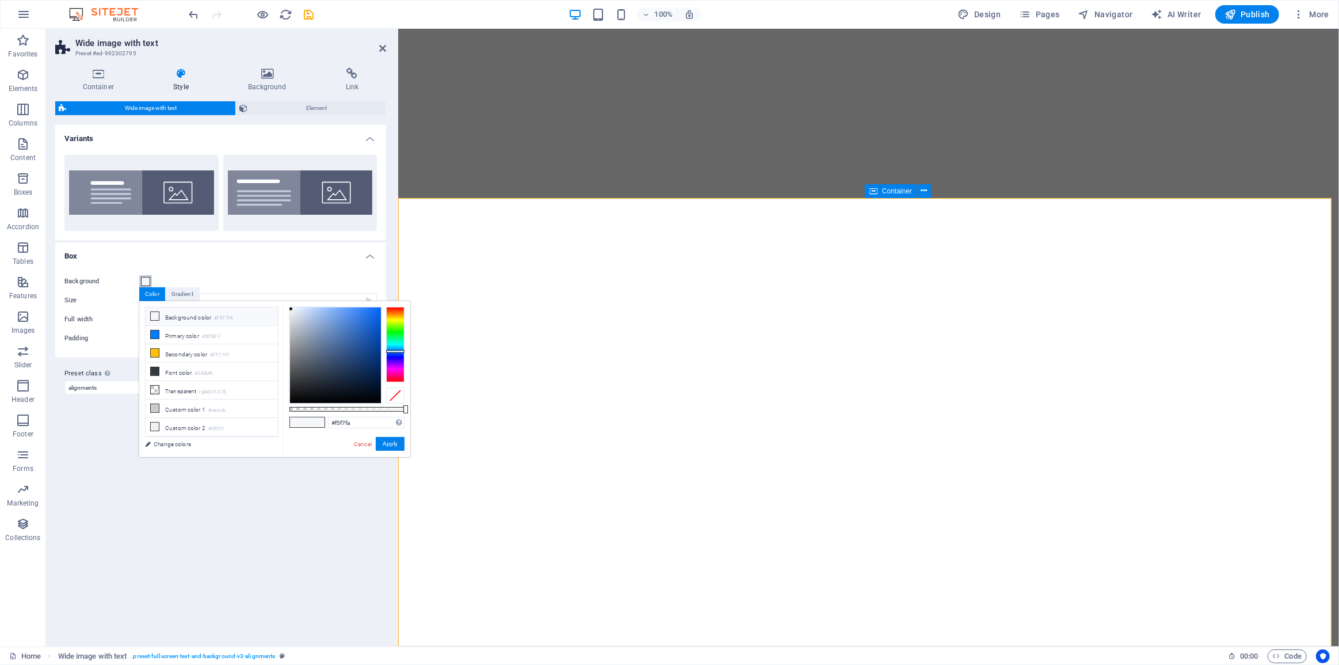
click at [143, 283] on span at bounding box center [145, 281] width 9 height 9
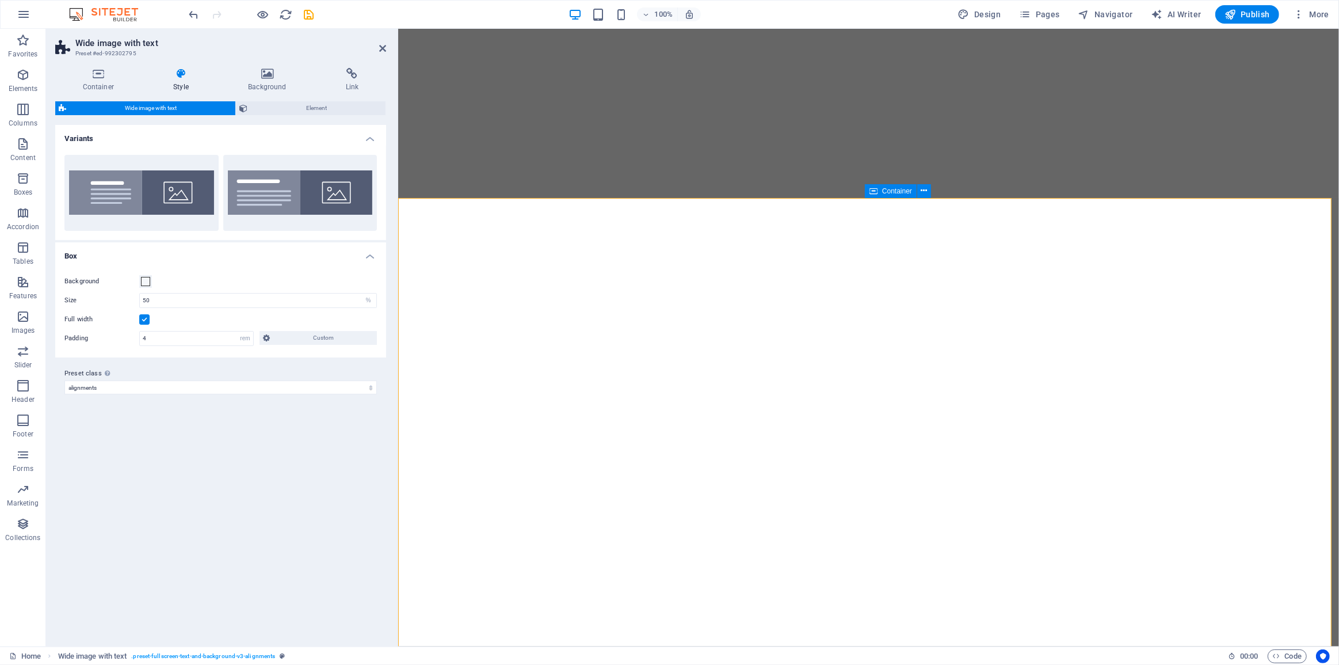
click at [146, 320] on label at bounding box center [144, 319] width 10 height 10
click at [0, 0] on input "Full width" at bounding box center [0, 0] width 0 height 0
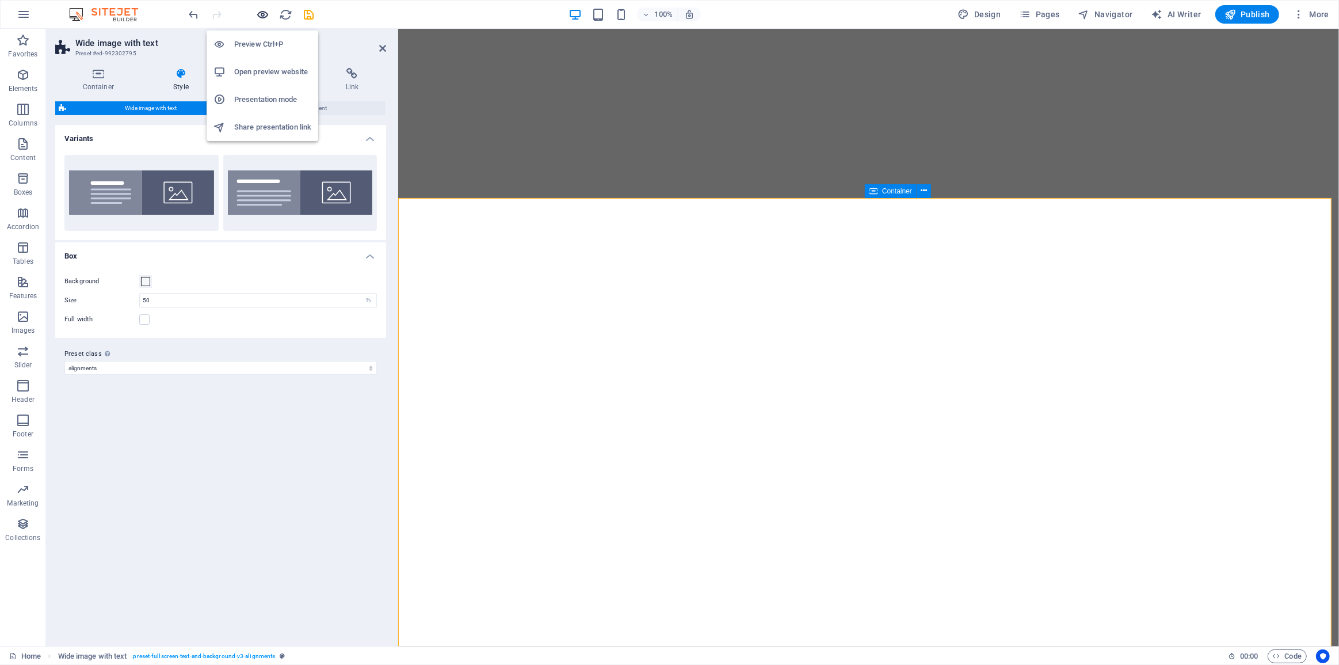
click at [264, 12] on icon "button" at bounding box center [263, 14] width 13 height 13
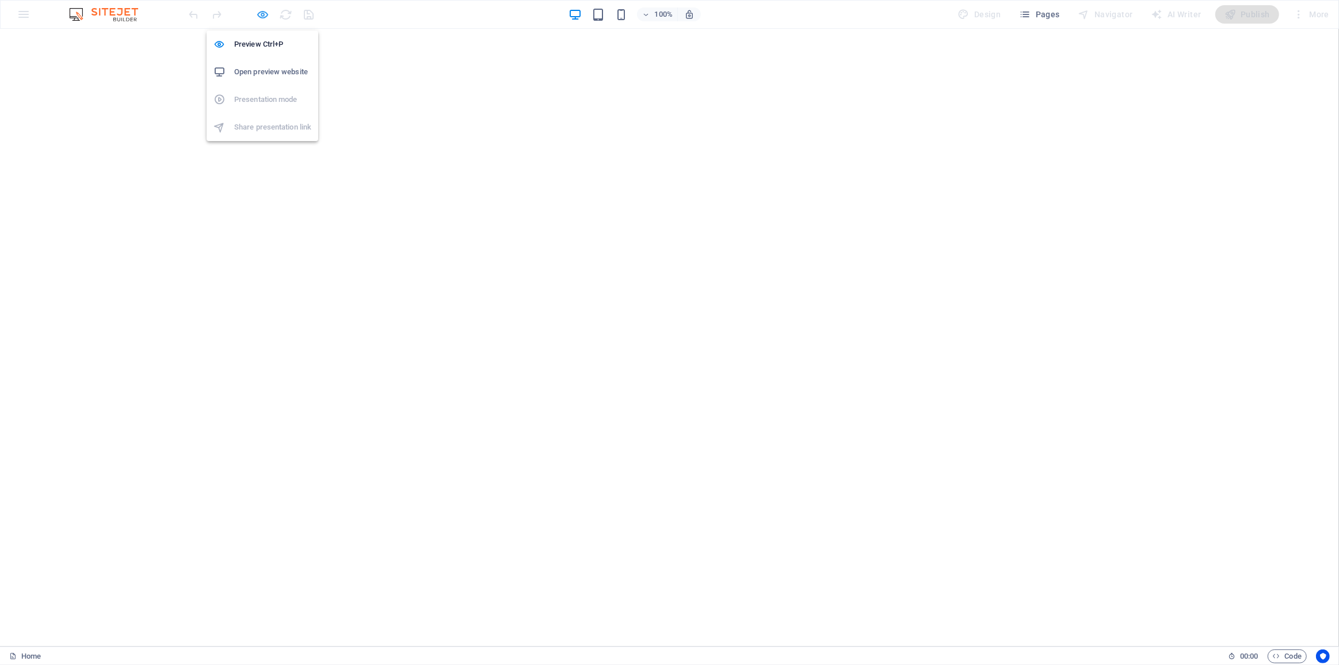
click at [260, 11] on icon "button" at bounding box center [263, 14] width 13 height 13
select select "%"
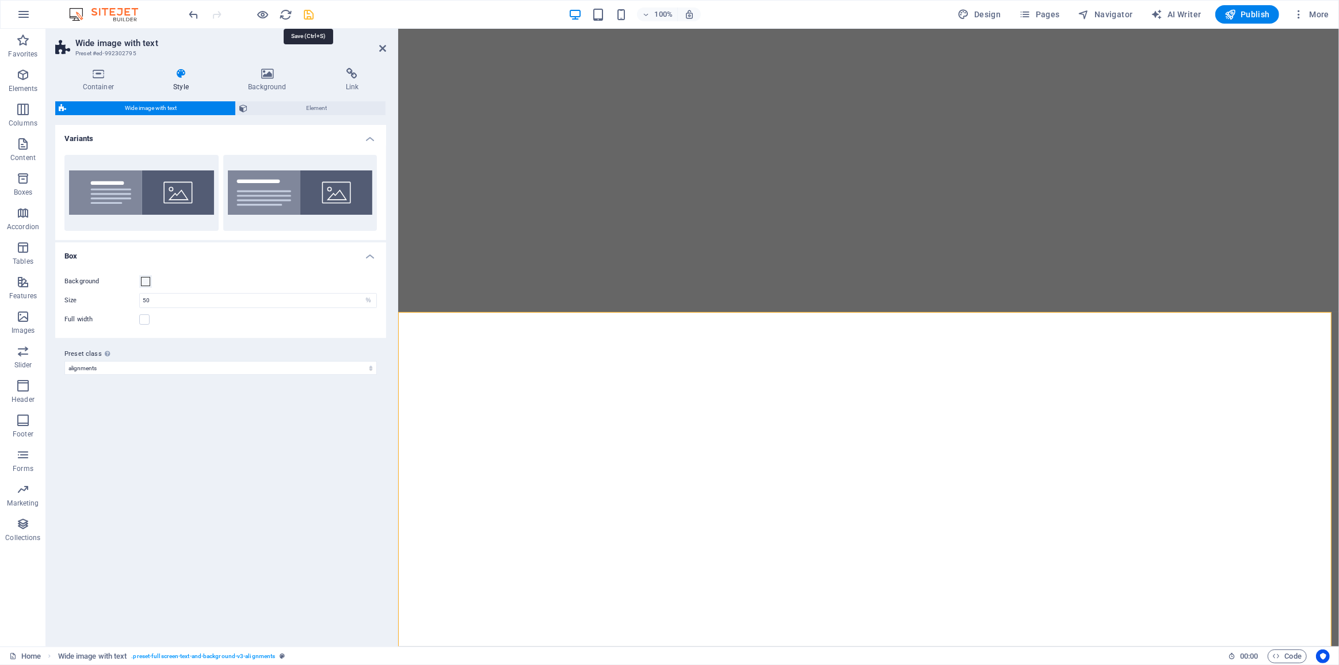
click at [305, 17] on icon "save" at bounding box center [309, 14] width 13 height 13
select select "%"
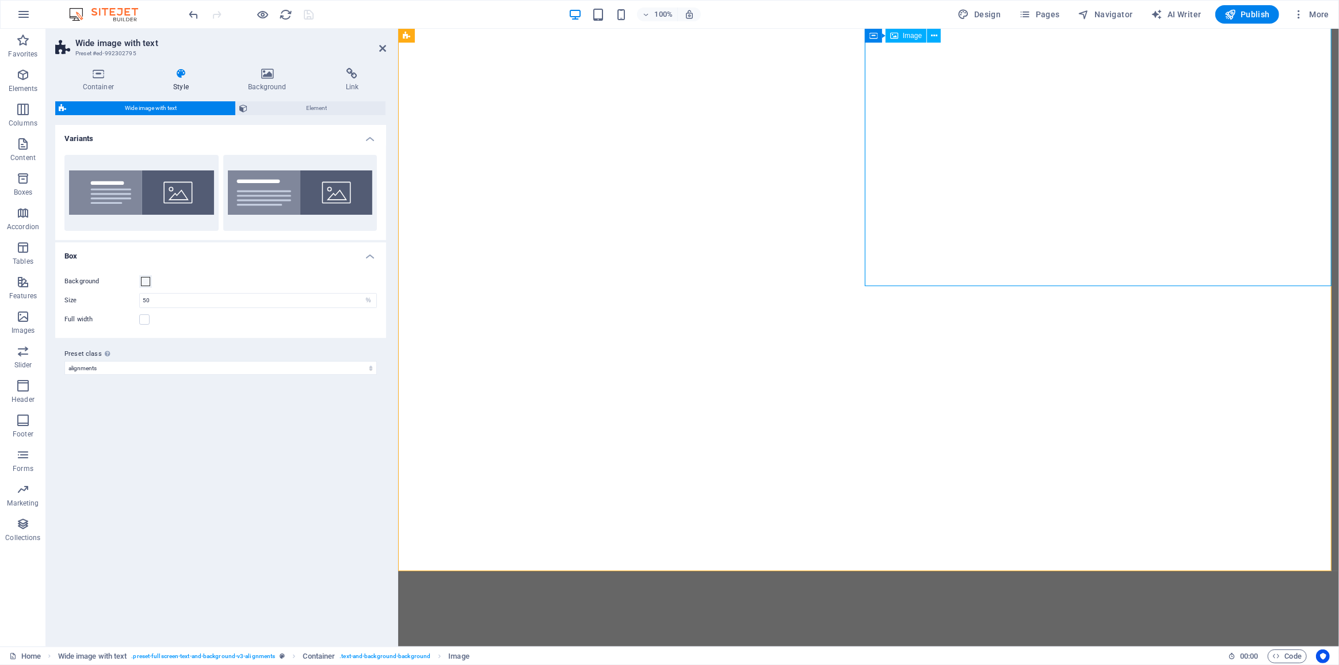
select select "px"
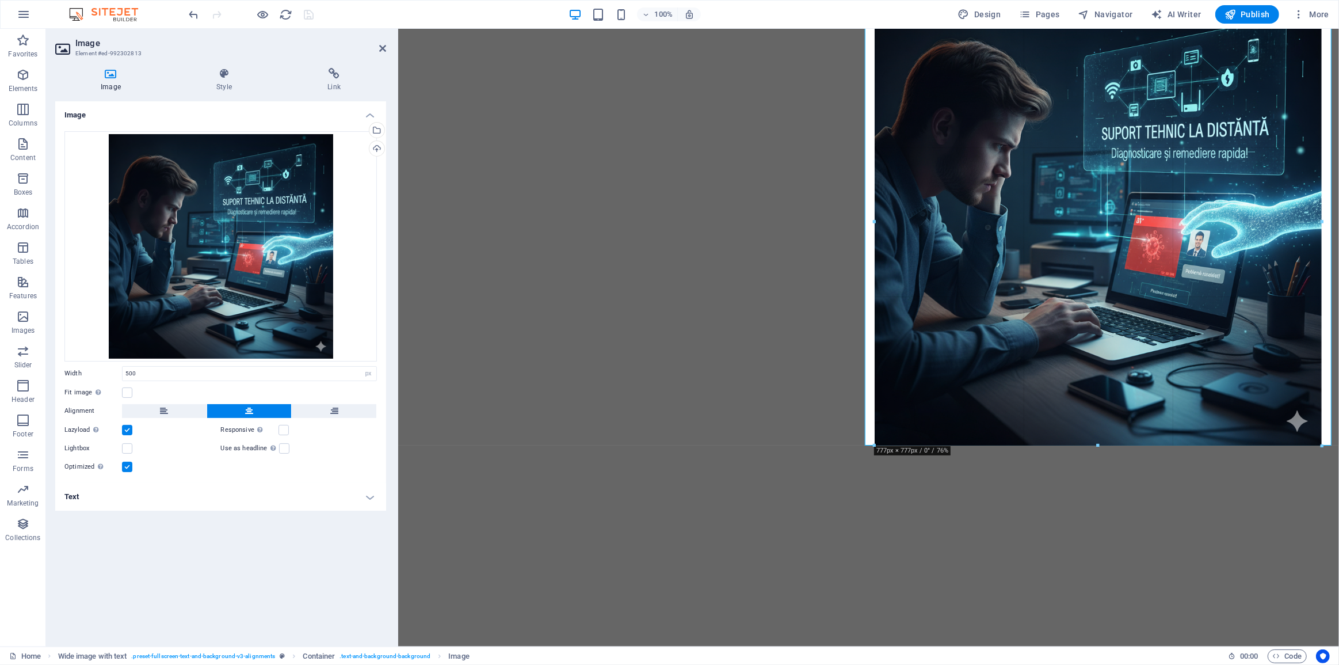
drag, startPoint x: 1099, startPoint y: 285, endPoint x: 1112, endPoint y: 446, distance: 161.0
type input "777"
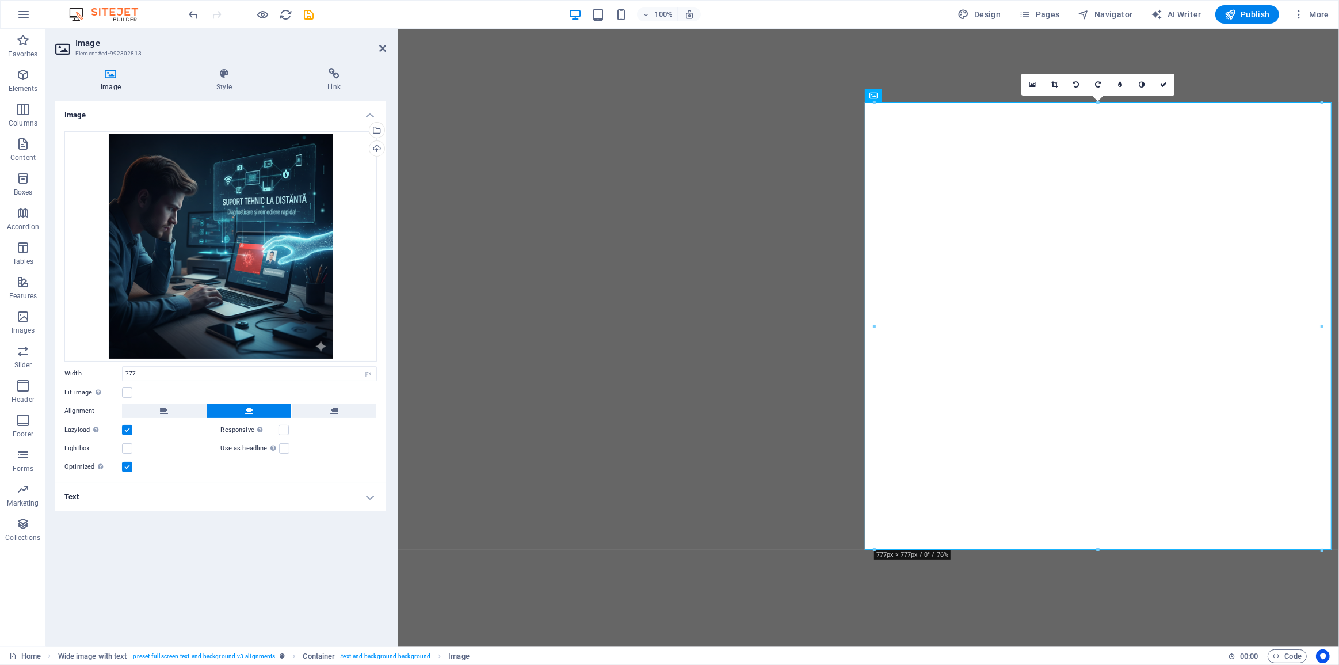
click at [1096, 96] on div "16:10 16:9 4:3 1:1 1:2 0" at bounding box center [1097, 85] width 153 height 22
click at [1072, 96] on div "16:10 16:9 4:3 1:1 1:2 0" at bounding box center [1097, 85] width 153 height 22
click at [1097, 96] on div "16:10 16:9 4:3 1:1 1:2 0" at bounding box center [1097, 85] width 153 height 22
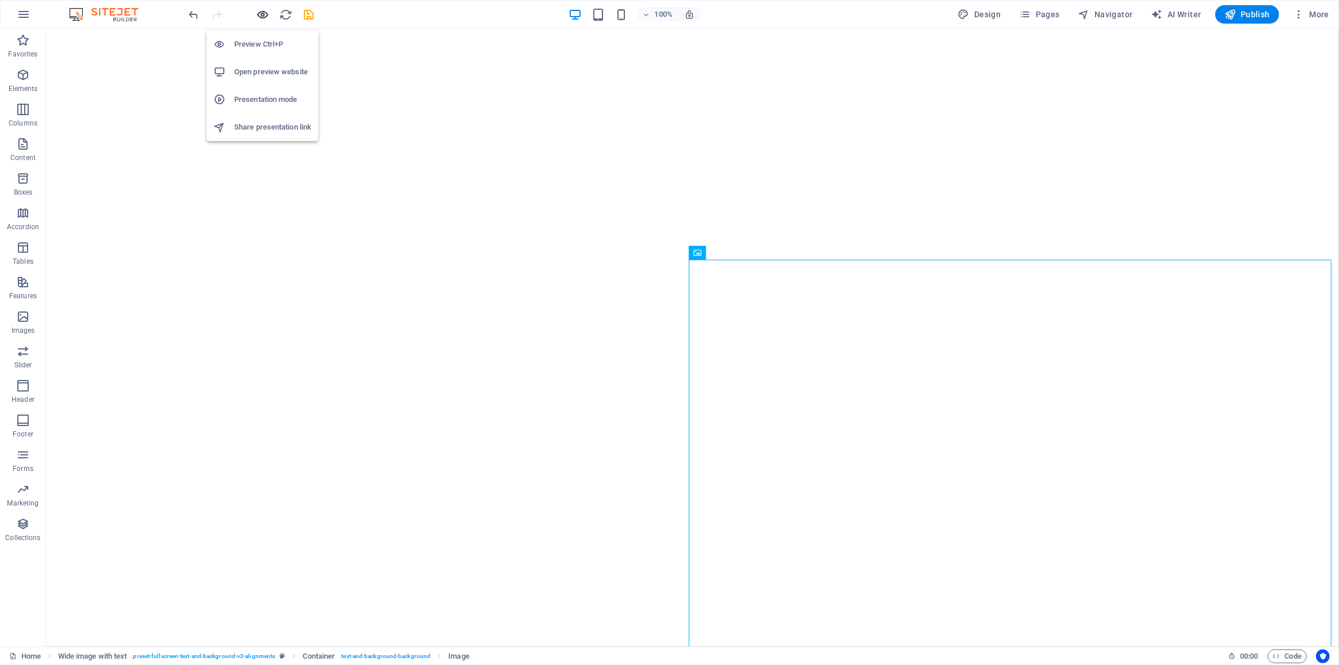
click at [268, 17] on icon "button" at bounding box center [263, 14] width 13 height 13
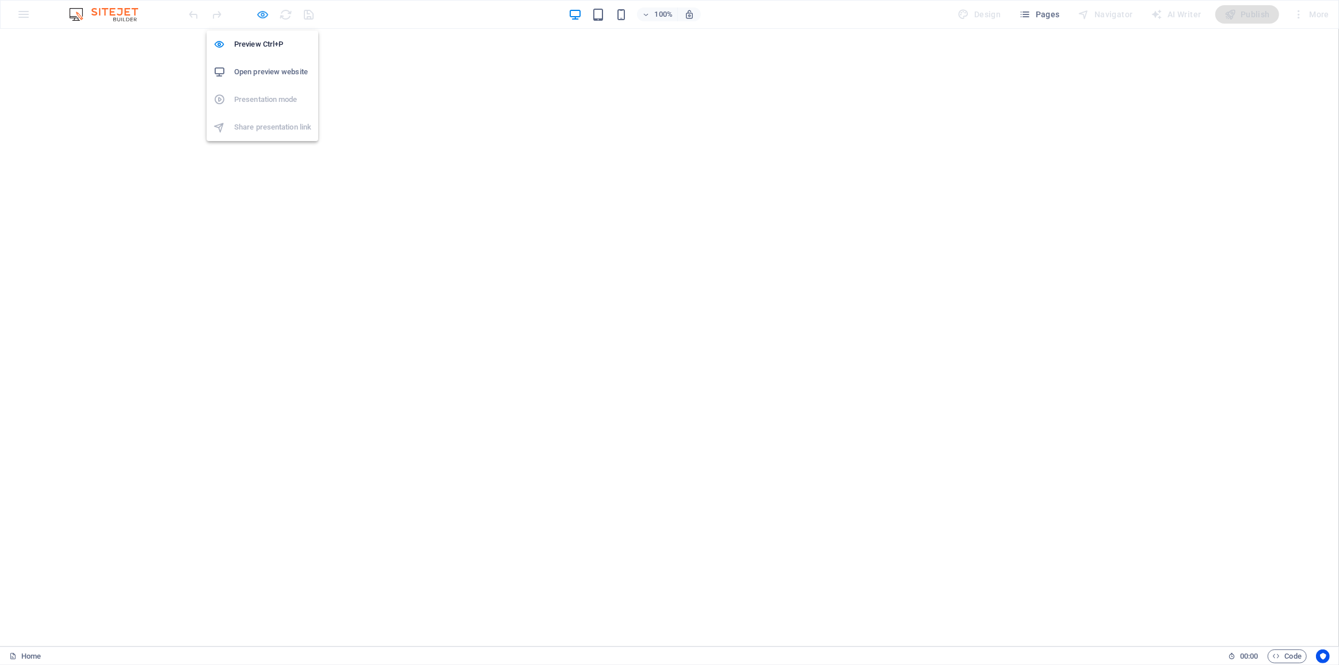
click at [262, 14] on icon "button" at bounding box center [263, 14] width 13 height 13
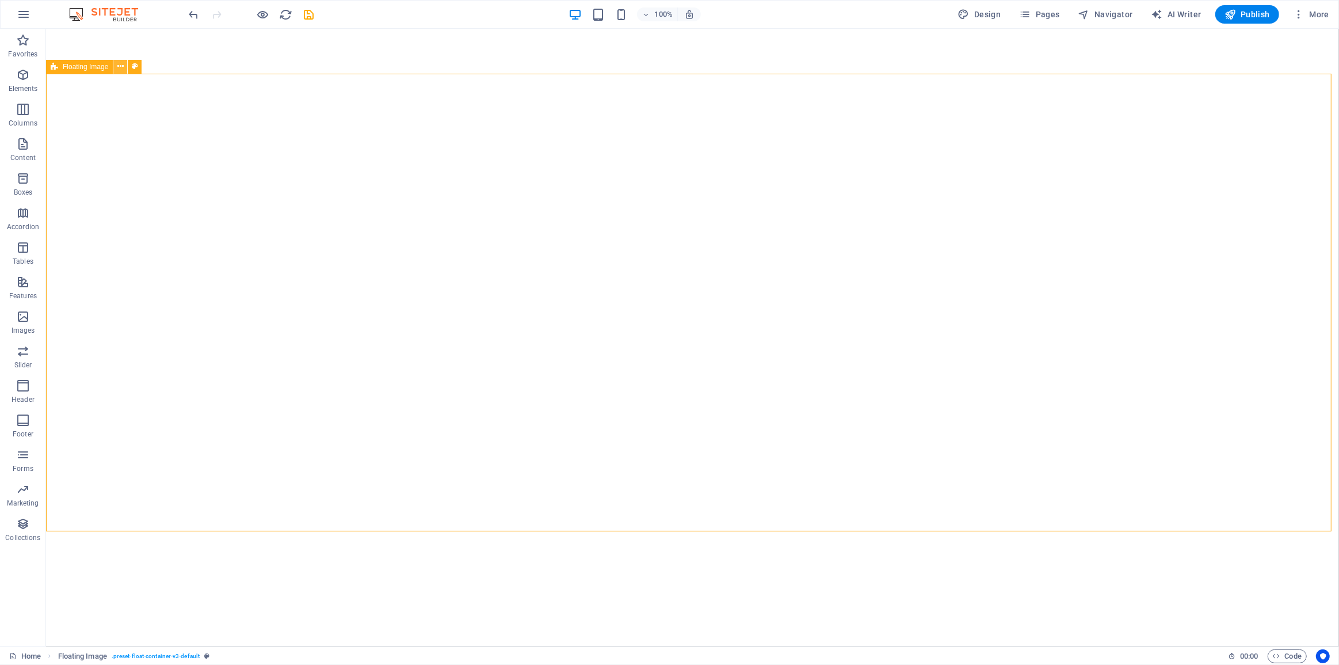
click at [120, 67] on icon at bounding box center [120, 66] width 6 height 12
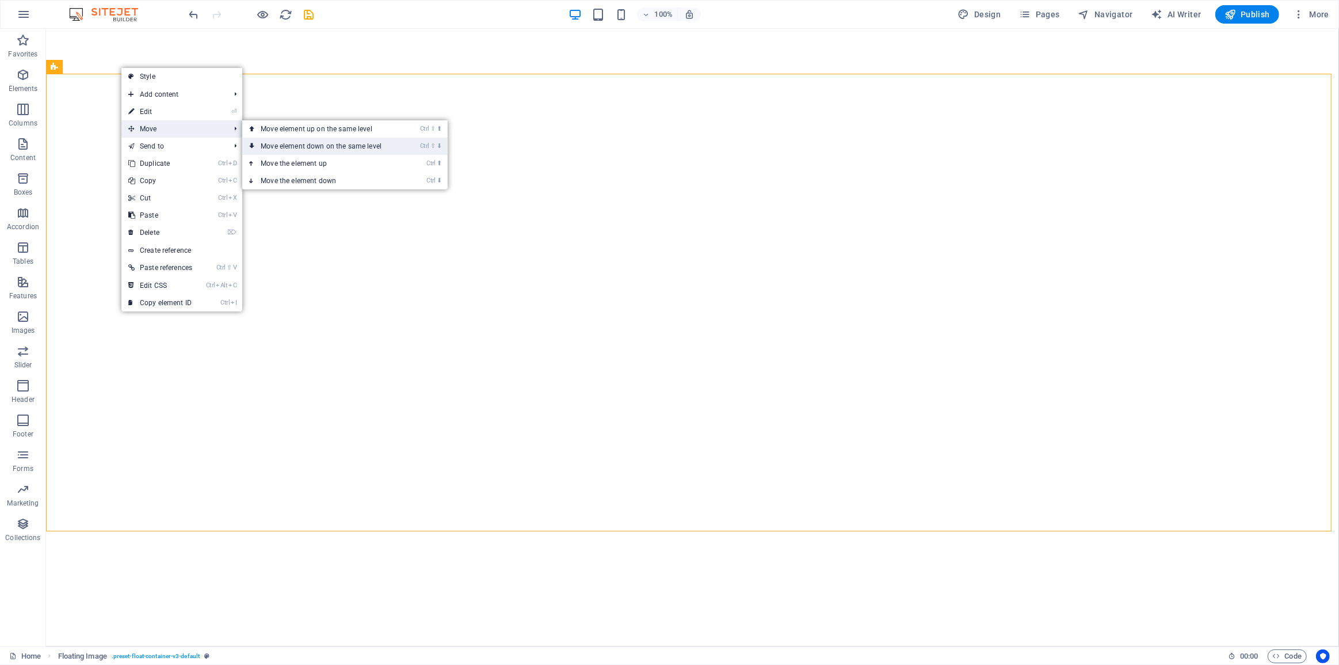
click at [351, 150] on link "Ctrl ⇧ ⬇ Move element down on the same level" at bounding box center [323, 146] width 162 height 17
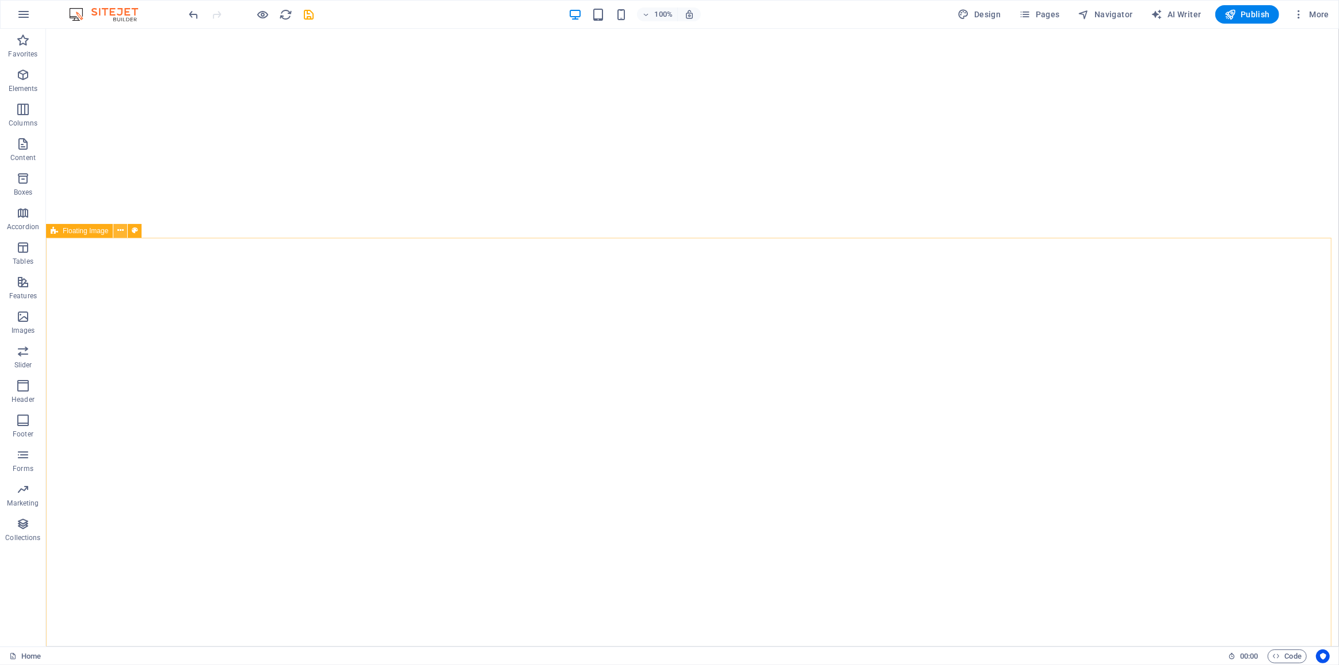
click at [121, 231] on icon at bounding box center [120, 230] width 6 height 12
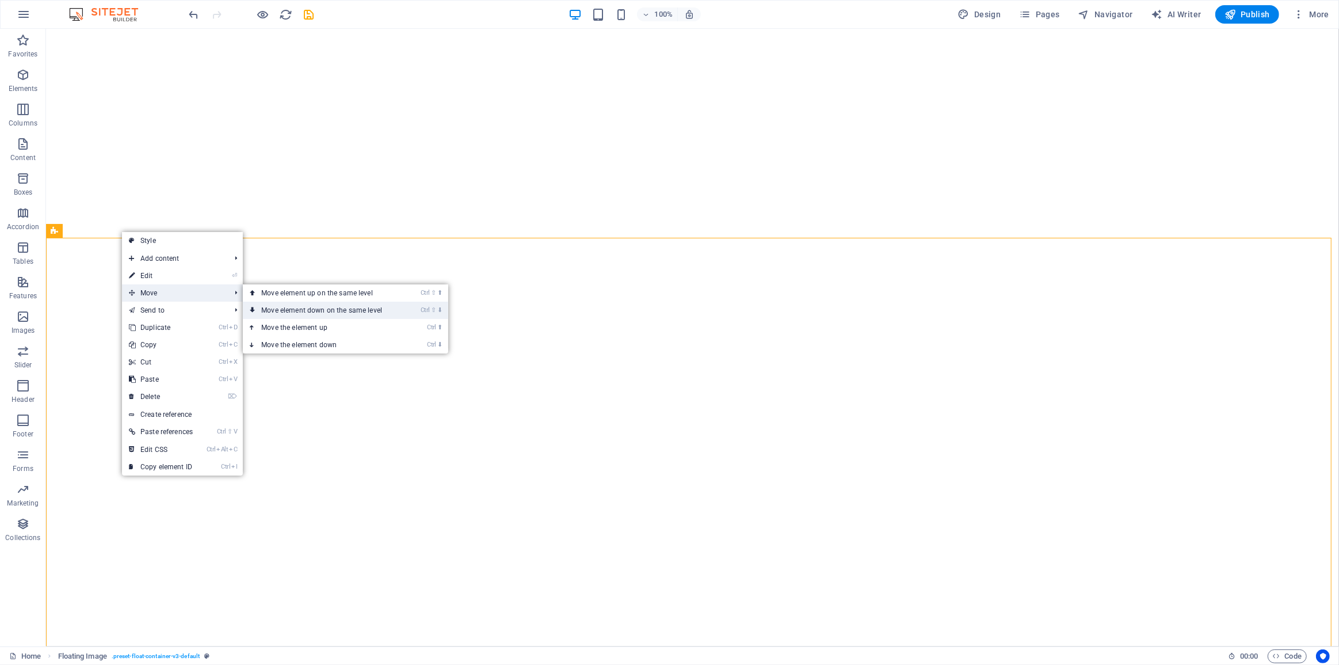
click at [300, 312] on link "Ctrl ⇧ ⬇ Move element down on the same level" at bounding box center [324, 310] width 162 height 17
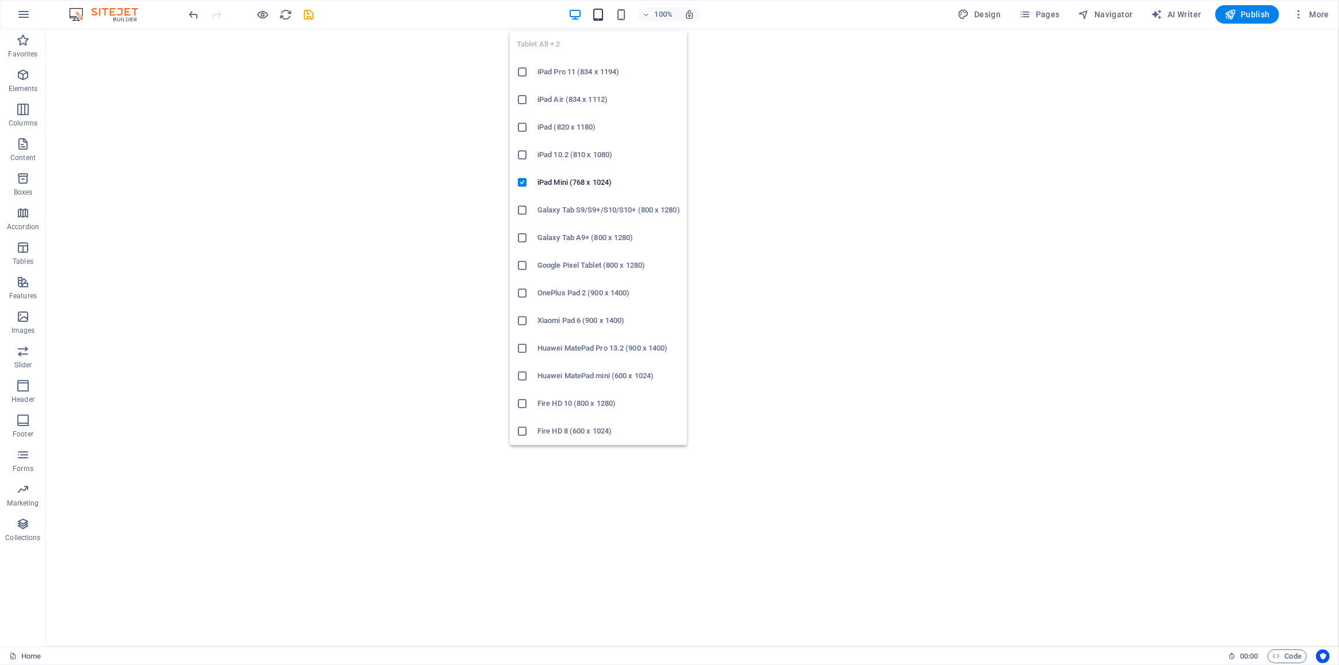
drag, startPoint x: 600, startPoint y: 17, endPoint x: 641, endPoint y: 127, distance: 117.2
click at [600, 18] on icon "button" at bounding box center [598, 14] width 13 height 13
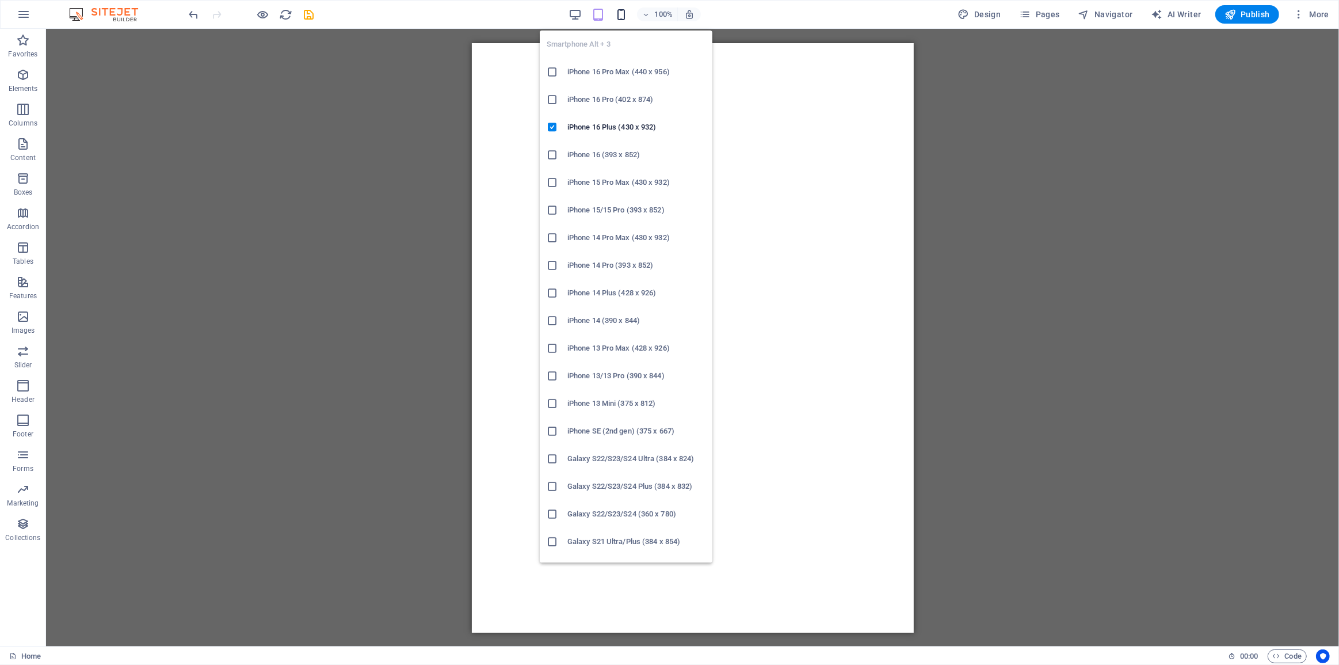
click at [623, 14] on icon "button" at bounding box center [621, 14] width 13 height 13
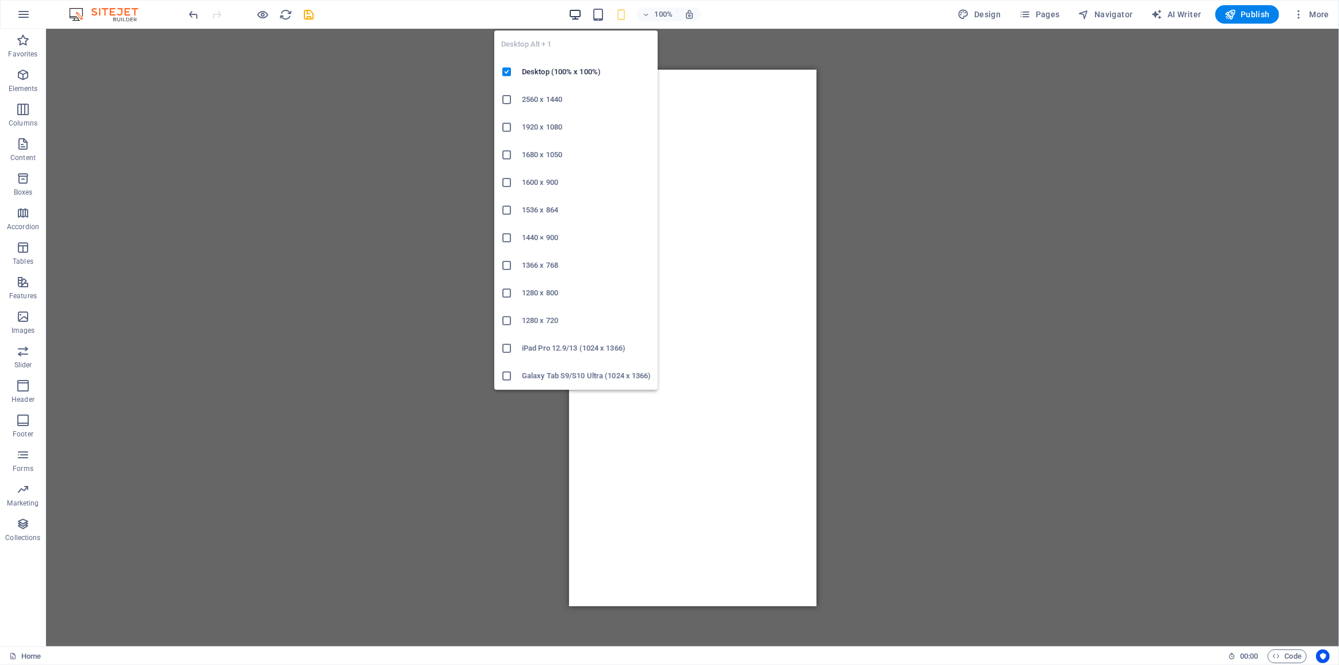
click at [577, 13] on icon "button" at bounding box center [574, 14] width 13 height 13
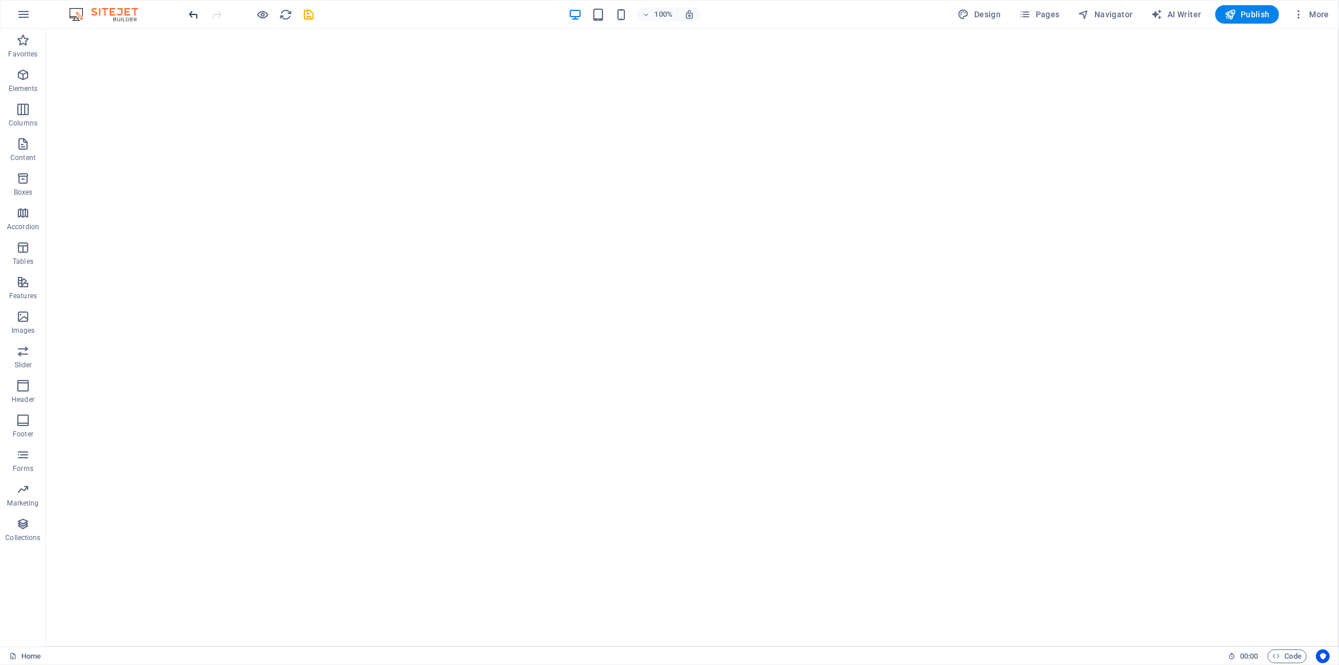
click at [194, 17] on icon "undo" at bounding box center [194, 14] width 13 height 13
click at [260, 15] on icon "button" at bounding box center [263, 14] width 13 height 13
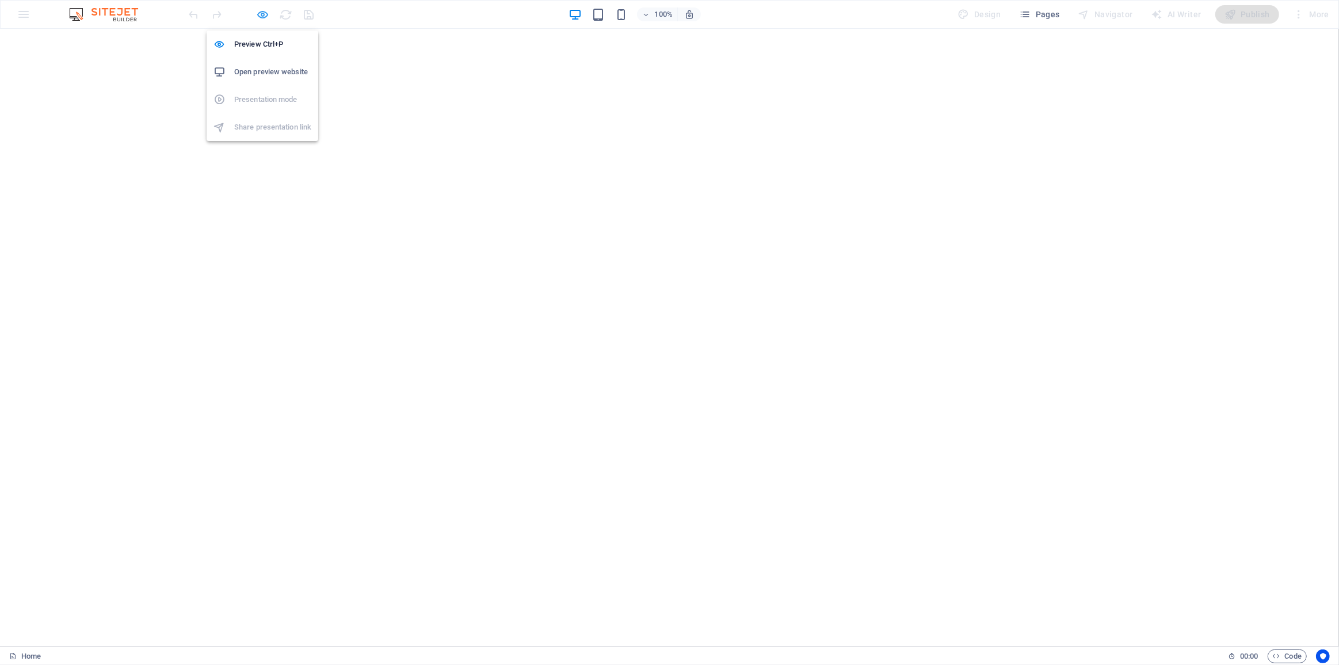
click at [259, 19] on icon "button" at bounding box center [263, 14] width 13 height 13
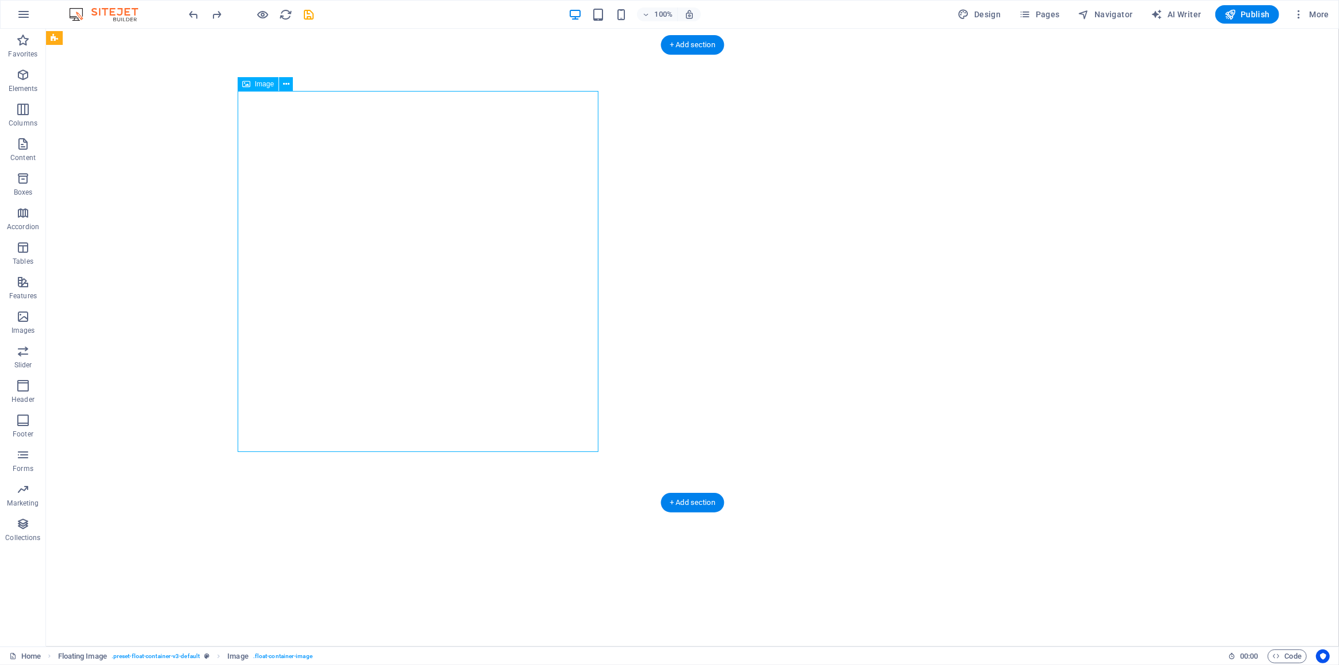
select select "px"
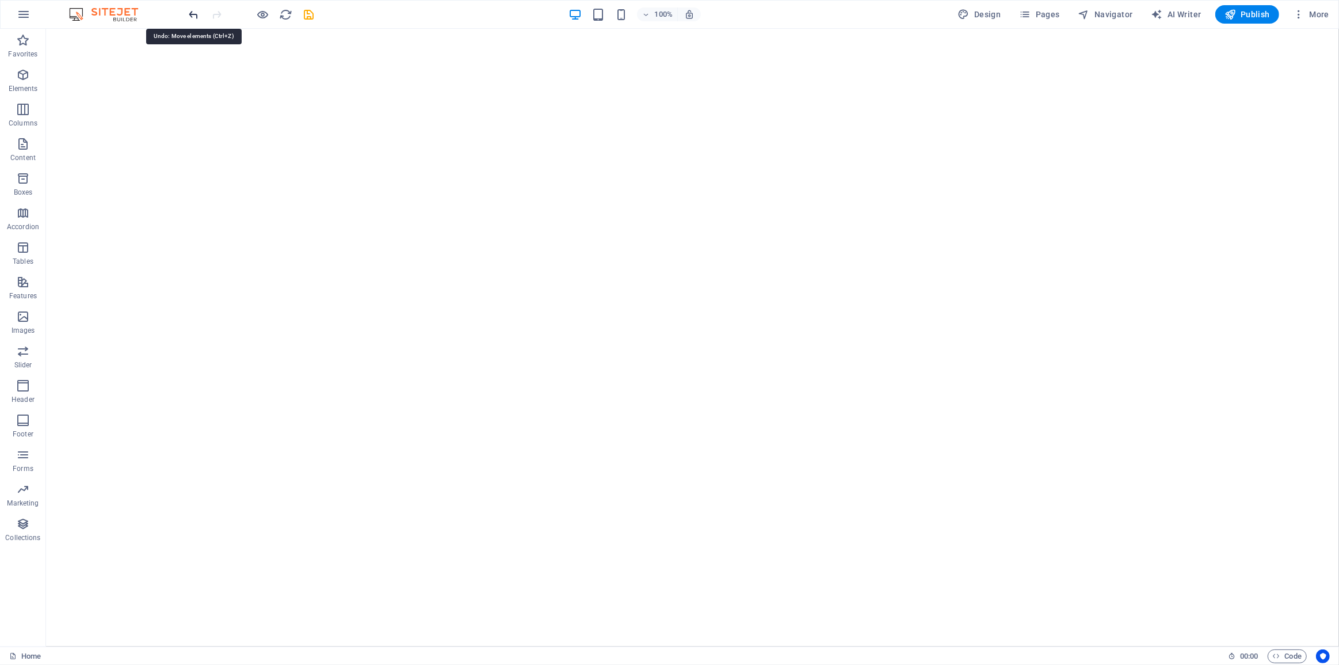
click at [191, 17] on icon "undo" at bounding box center [194, 14] width 13 height 13
click at [195, 19] on icon "undo" at bounding box center [194, 14] width 13 height 13
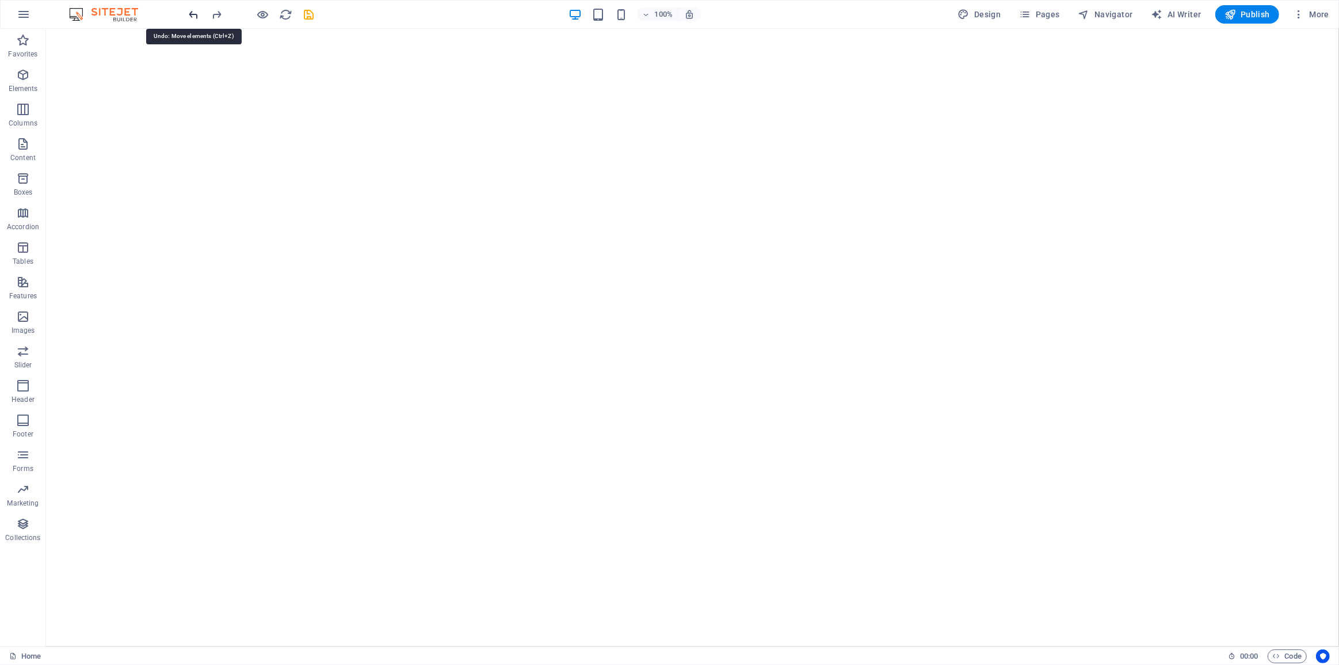
click at [194, 12] on icon "undo" at bounding box center [194, 14] width 13 height 13
drag, startPoint x: 310, startPoint y: 18, endPoint x: 311, endPoint y: 26, distance: 8.7
click at [310, 20] on icon "save" at bounding box center [309, 14] width 13 height 13
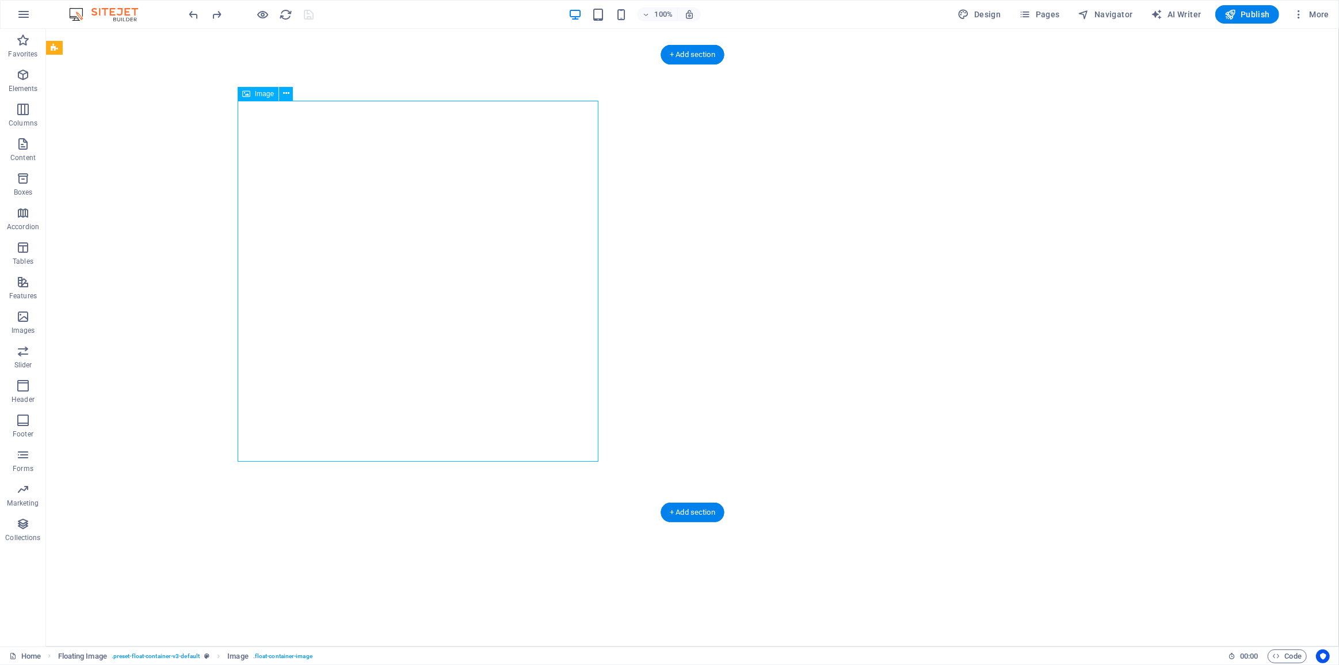
select select "px"
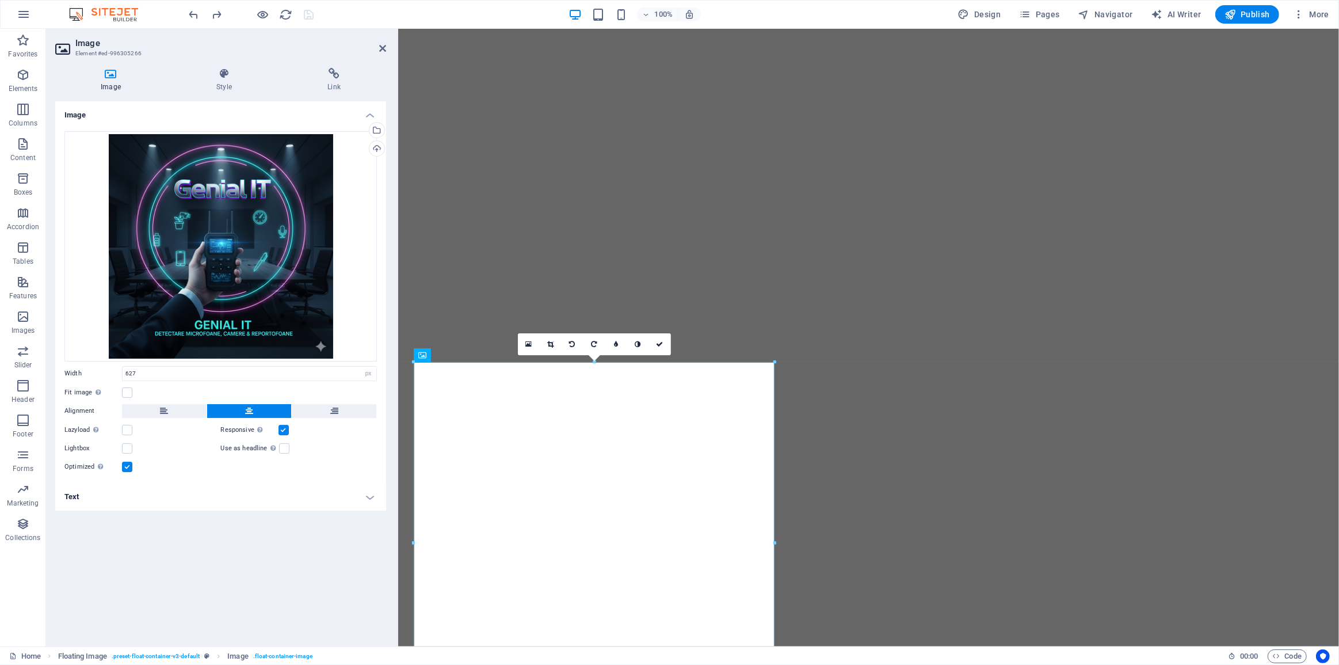
click at [384, 43] on h2 "Image" at bounding box center [230, 43] width 311 height 10
click at [379, 48] on icon at bounding box center [382, 48] width 7 height 9
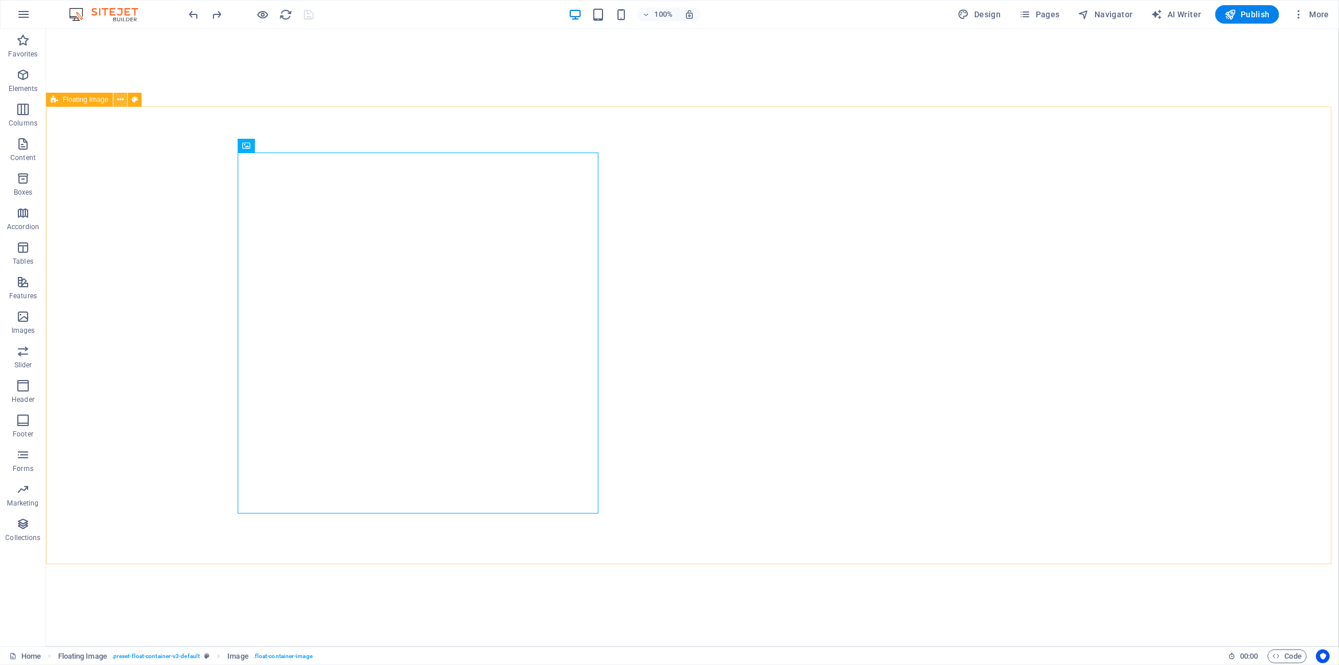
click at [115, 101] on button at bounding box center [120, 100] width 14 height 14
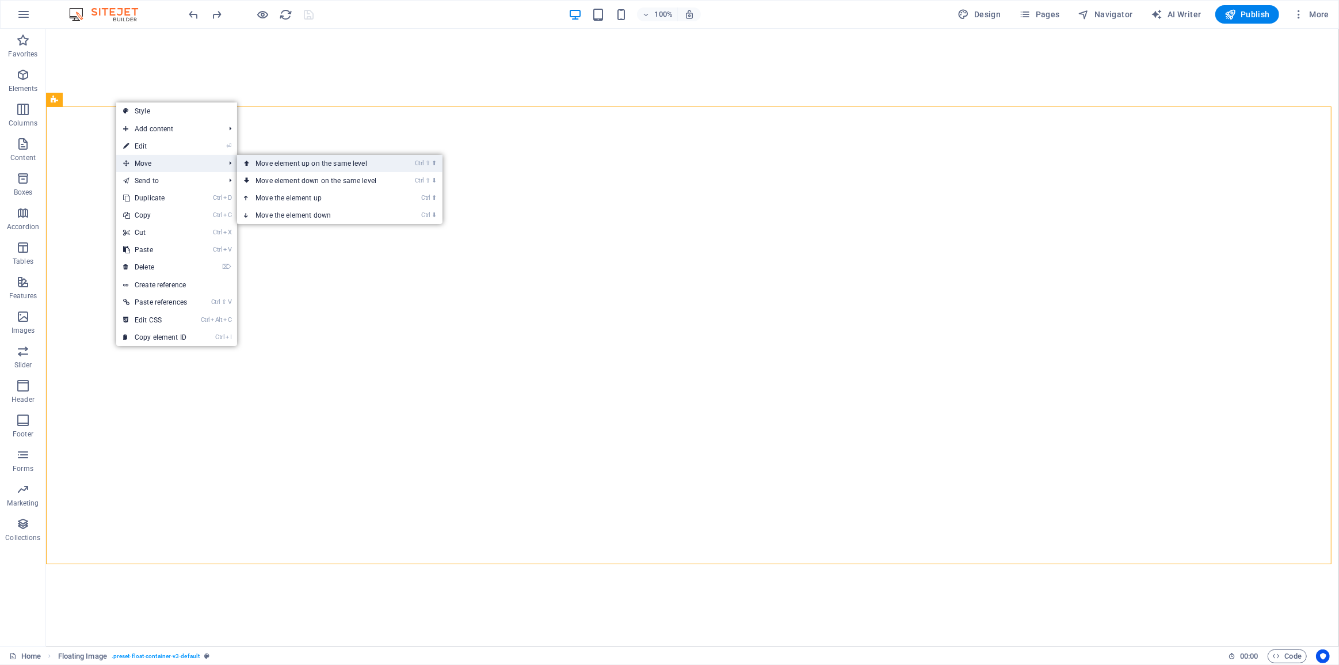
click at [357, 163] on link "Ctrl ⇧ ⬆ Move element up on the same level" at bounding box center [318, 163] width 162 height 17
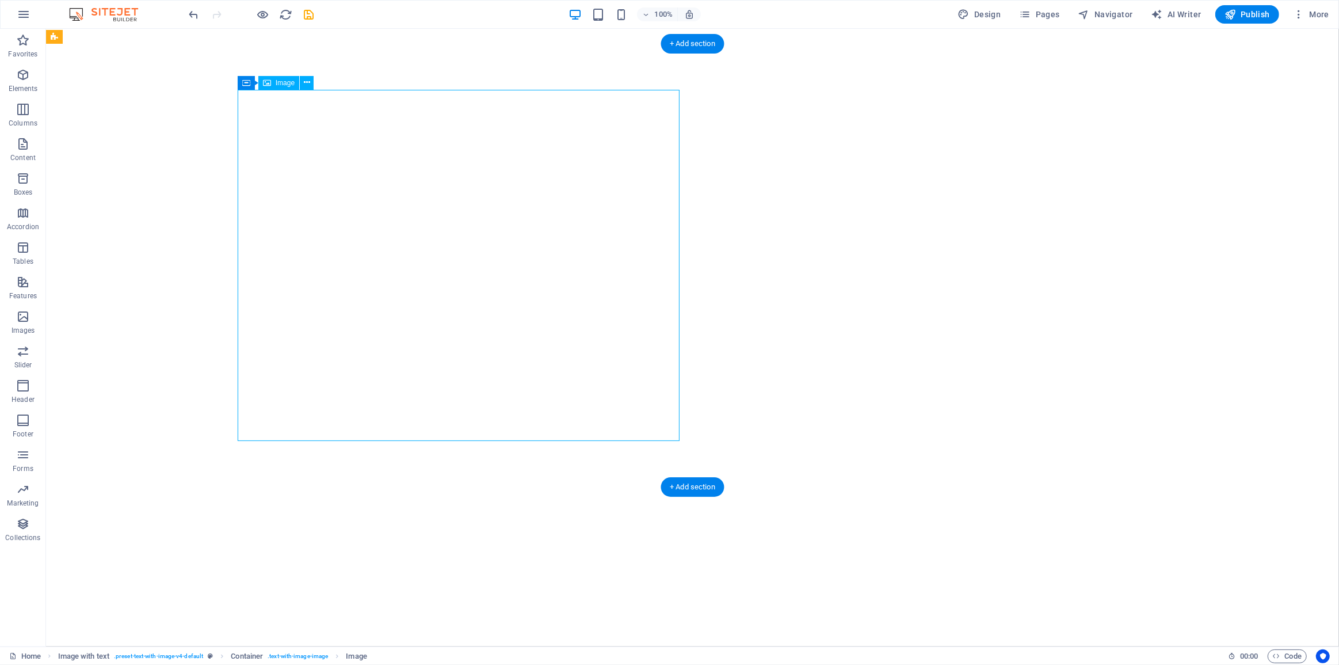
select select "px"
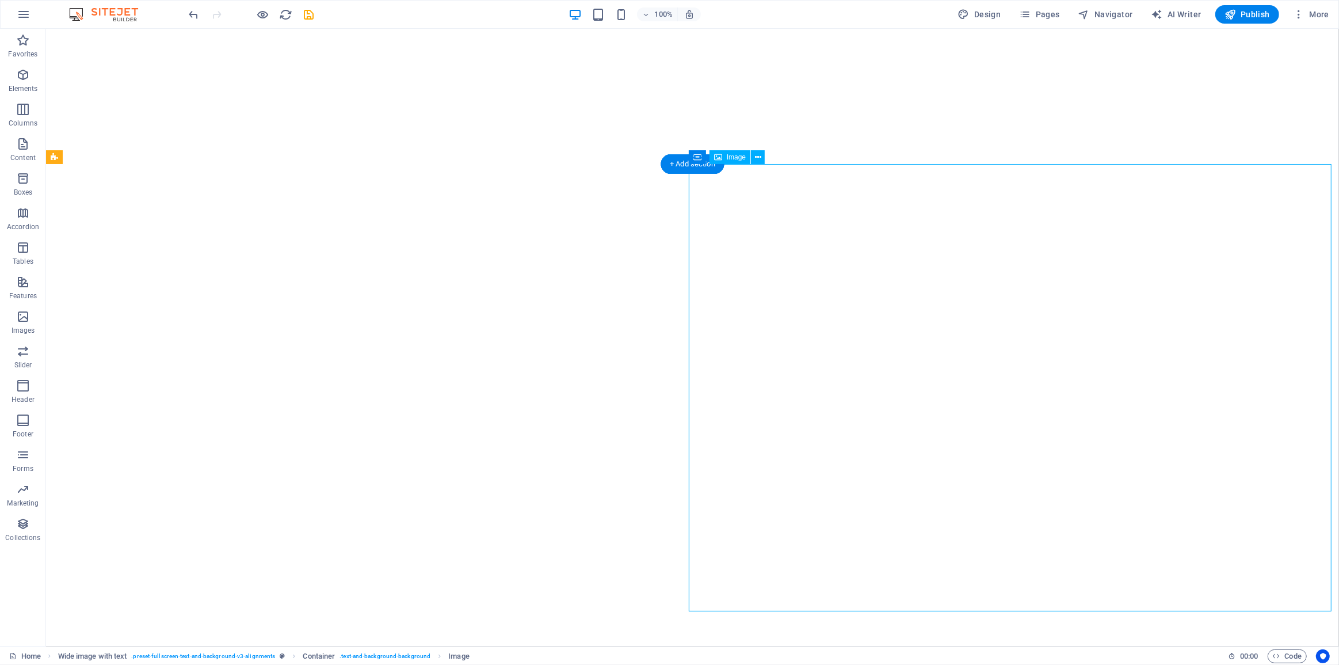
select select "px"
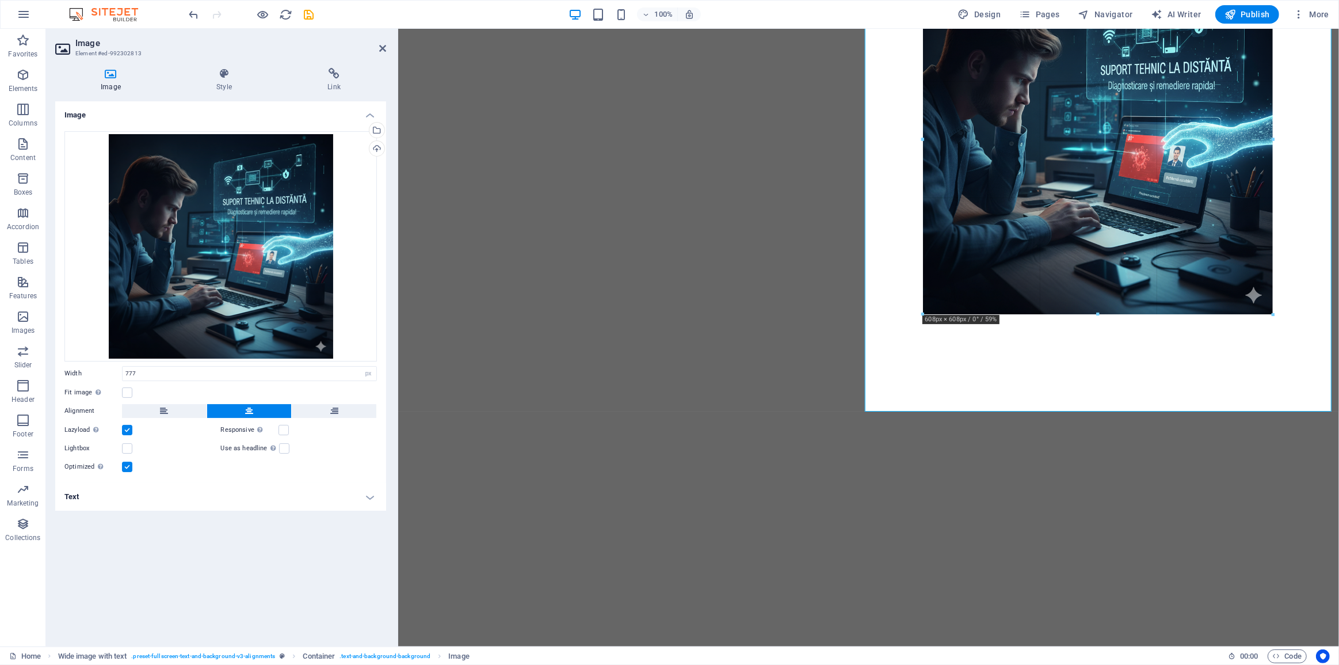
drag, startPoint x: 1319, startPoint y: 413, endPoint x: 979, endPoint y: 314, distance: 354.2
type input "608"
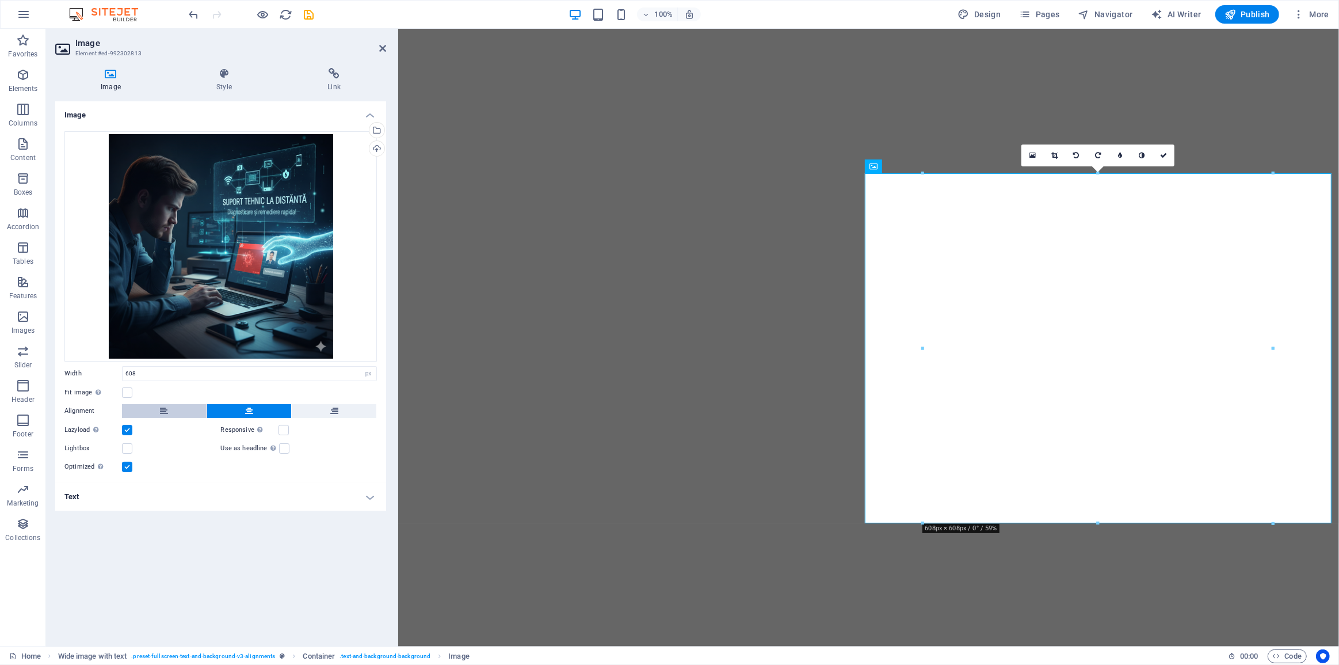
click at [159, 413] on button at bounding box center [164, 411] width 85 height 14
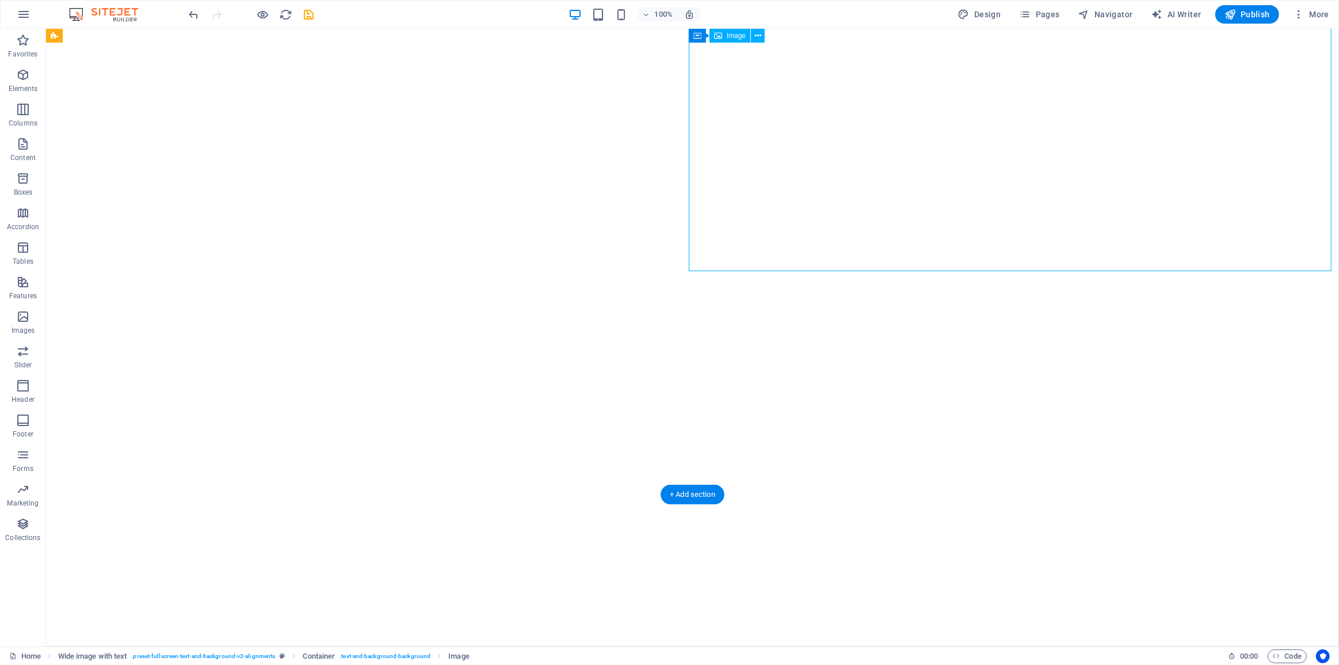
select select "px"
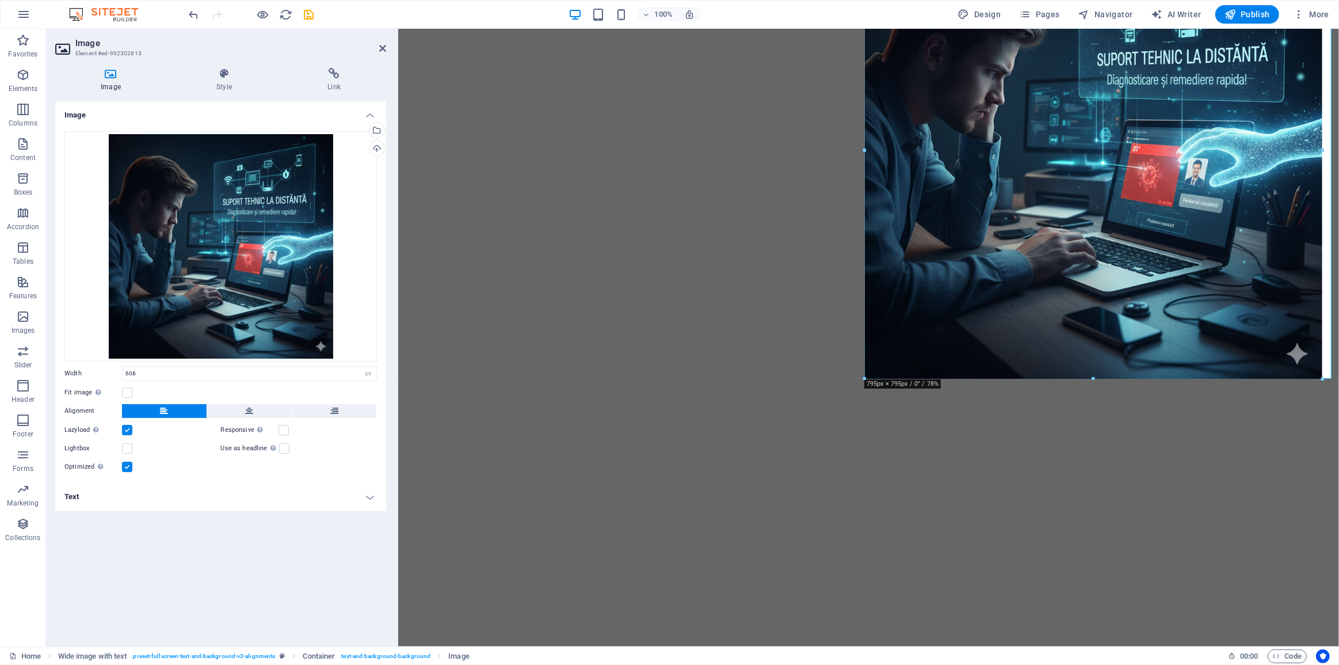
drag, startPoint x: 1037, startPoint y: 272, endPoint x: 1049, endPoint y: 381, distance: 109.4
type input "795"
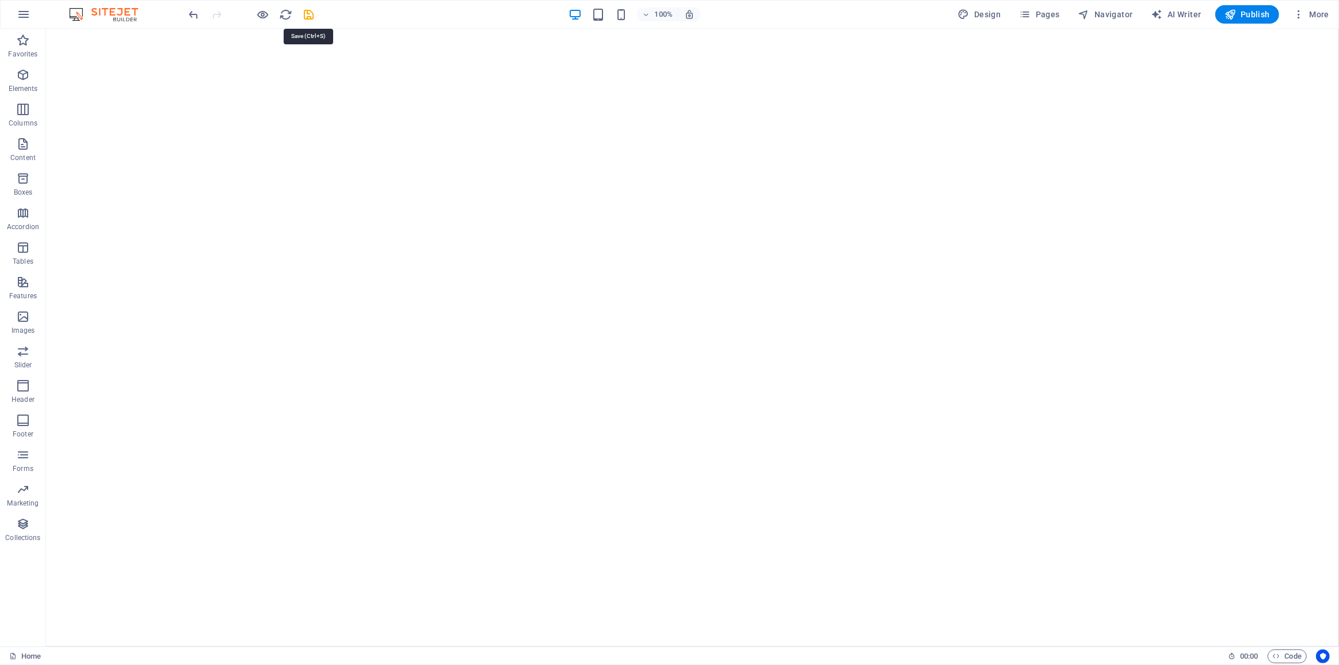
drag, startPoint x: 311, startPoint y: 18, endPoint x: 323, endPoint y: 25, distance: 14.7
click at [311, 18] on icon "save" at bounding box center [309, 14] width 13 height 13
click at [313, 17] on icon "save" at bounding box center [309, 14] width 13 height 13
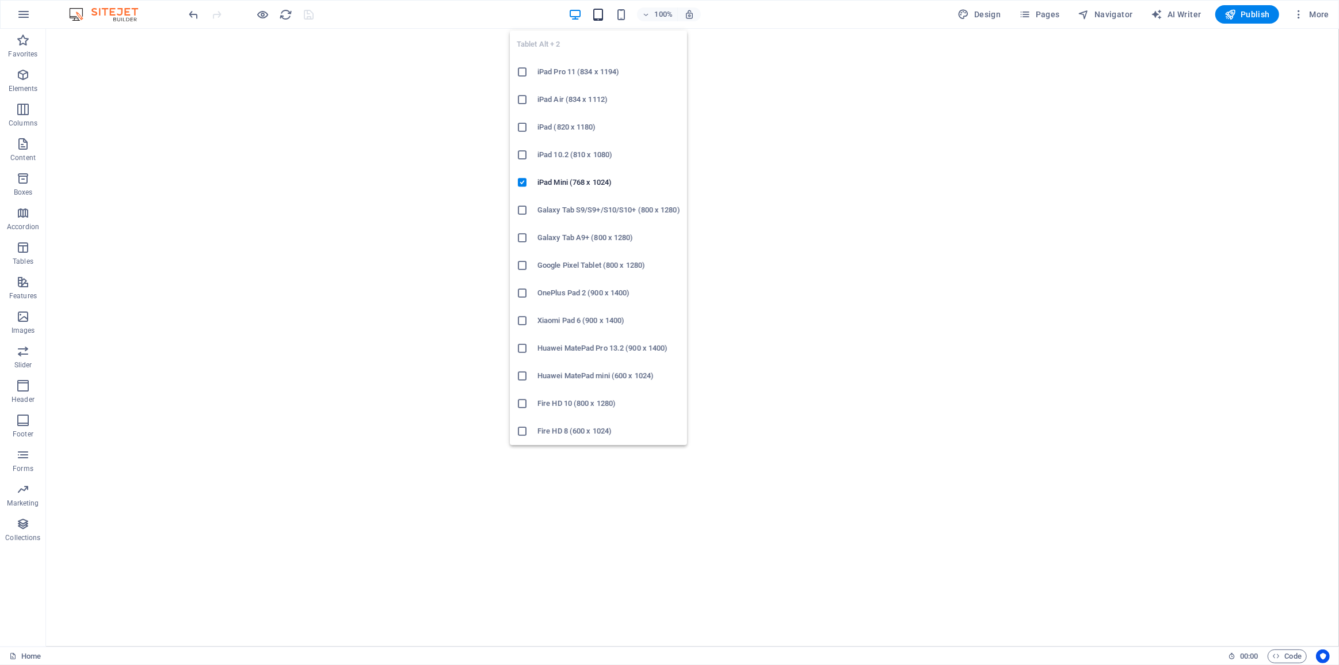
click at [598, 12] on icon "button" at bounding box center [598, 14] width 13 height 13
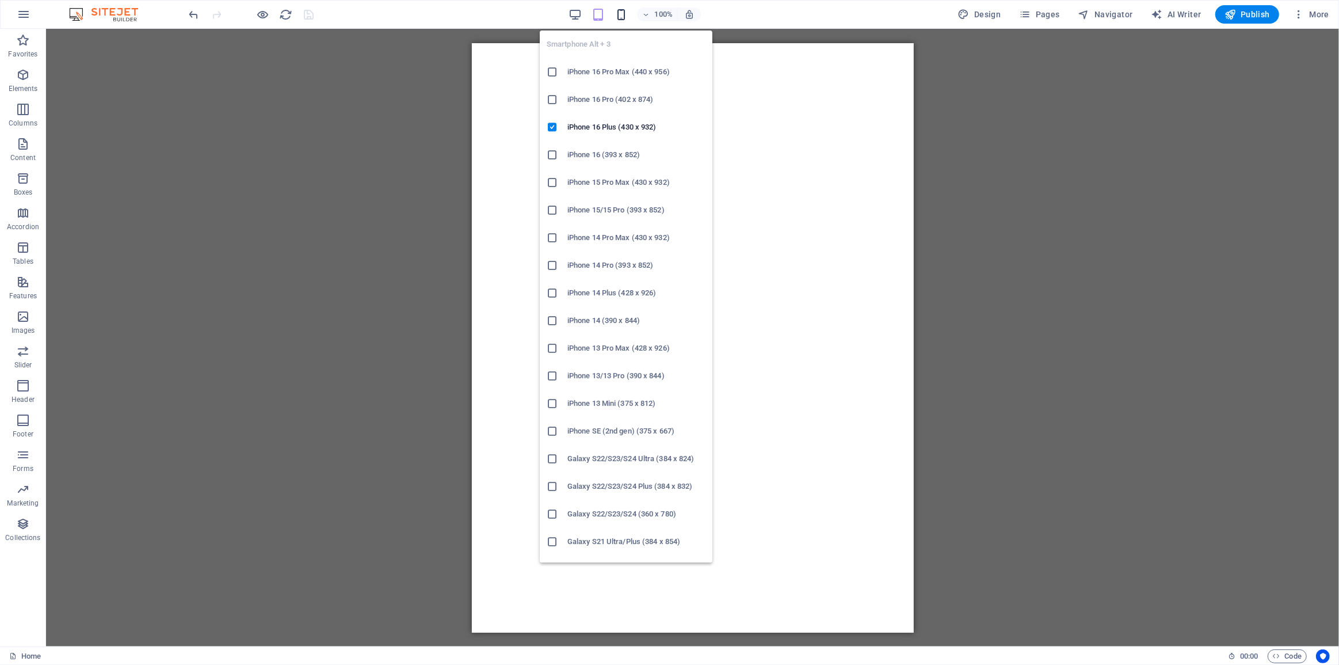
click at [620, 9] on icon "button" at bounding box center [621, 14] width 13 height 13
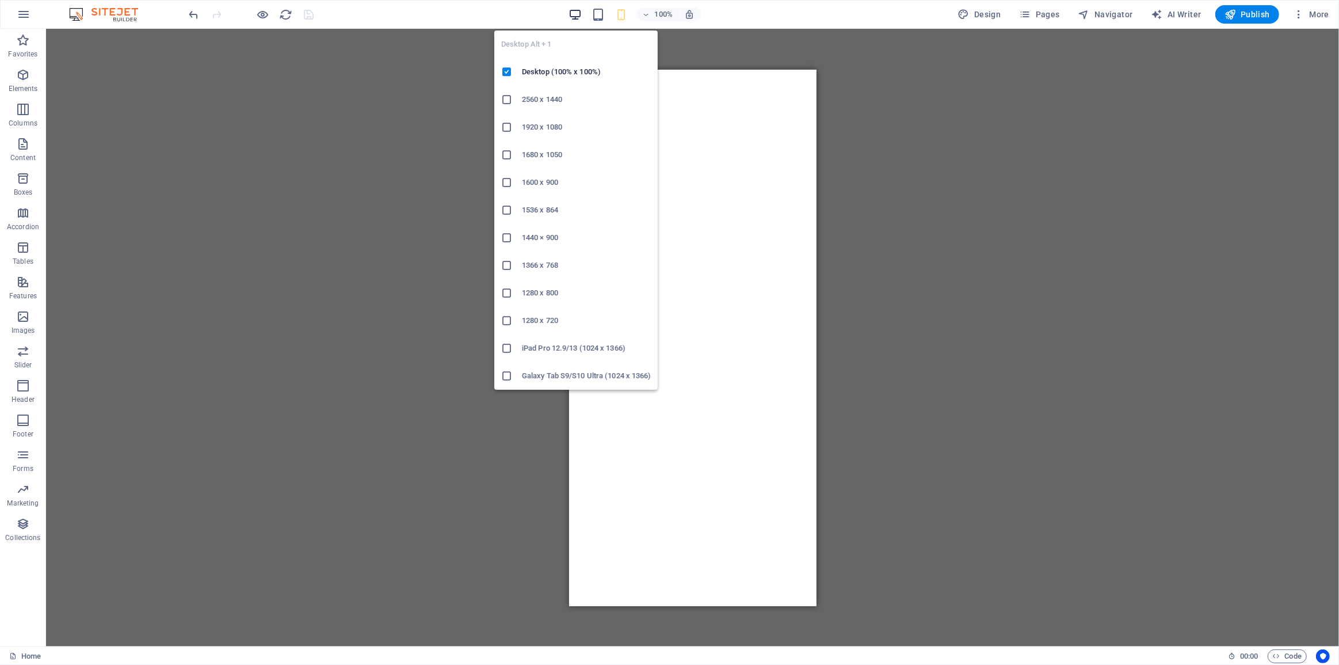
click at [574, 13] on icon "button" at bounding box center [574, 14] width 13 height 13
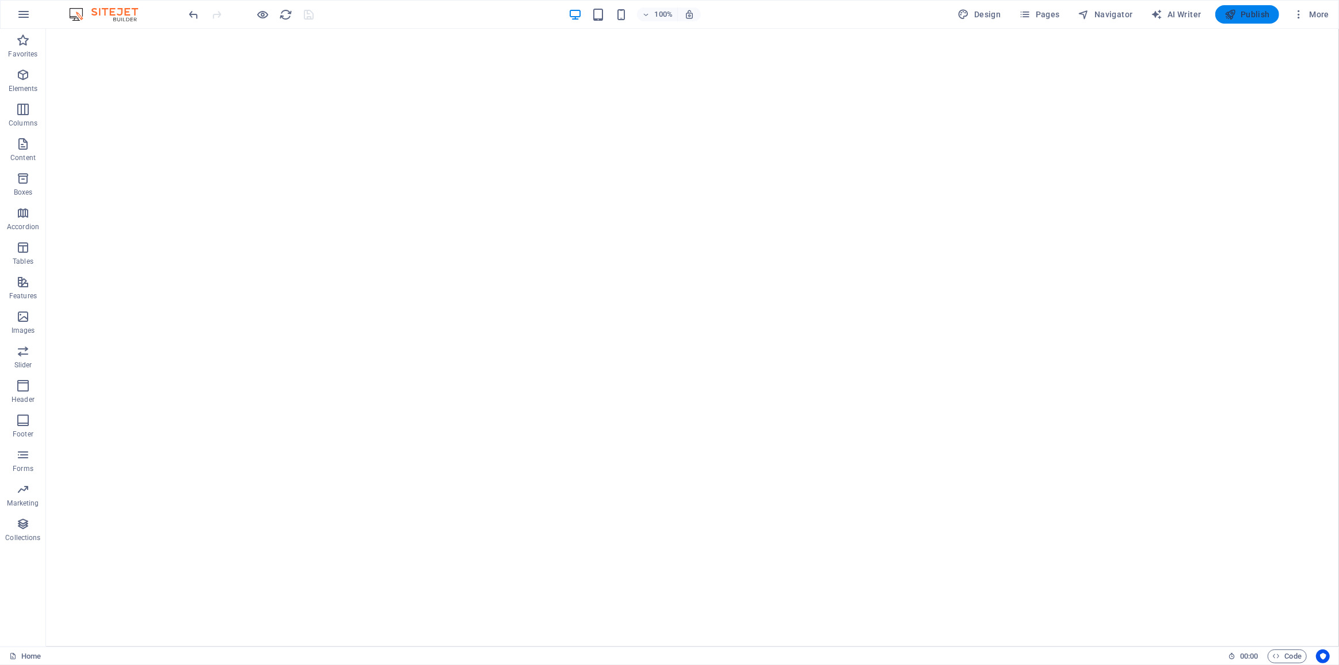
click at [1262, 17] on span "Publish" at bounding box center [1246, 15] width 45 height 12
